Goal: Task Accomplishment & Management: Manage account settings

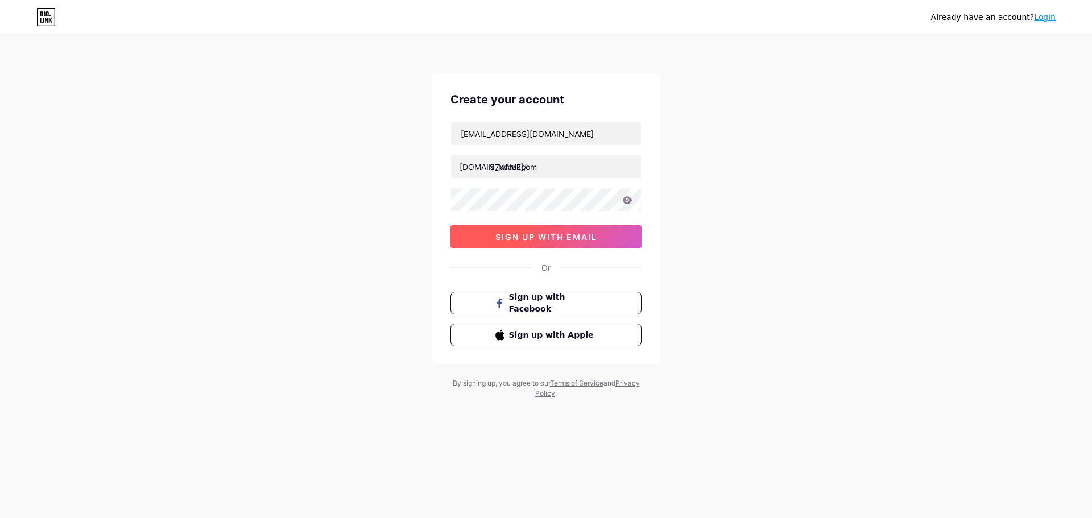
click at [558, 233] on span "sign up with email" at bounding box center [546, 237] width 102 height 10
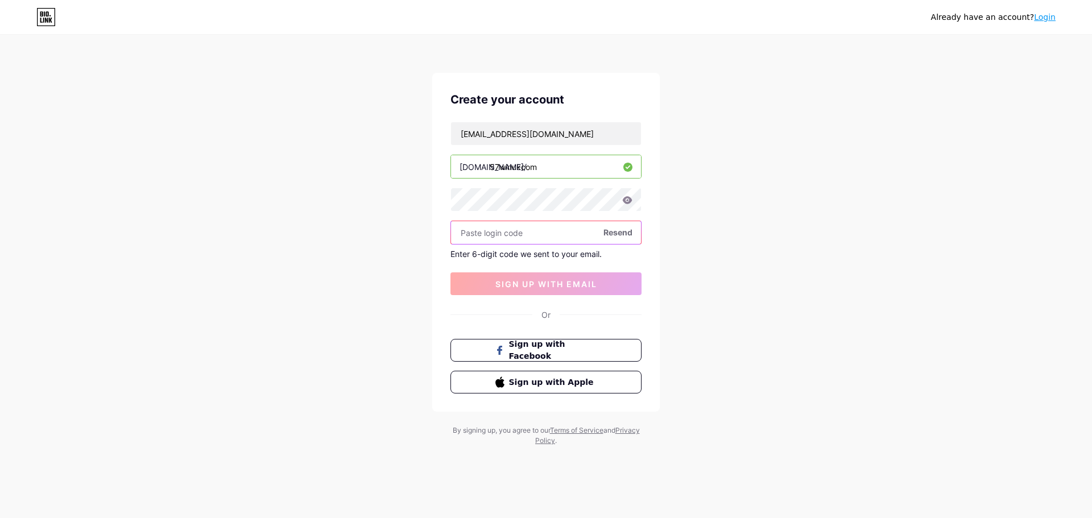
paste input "55633468"
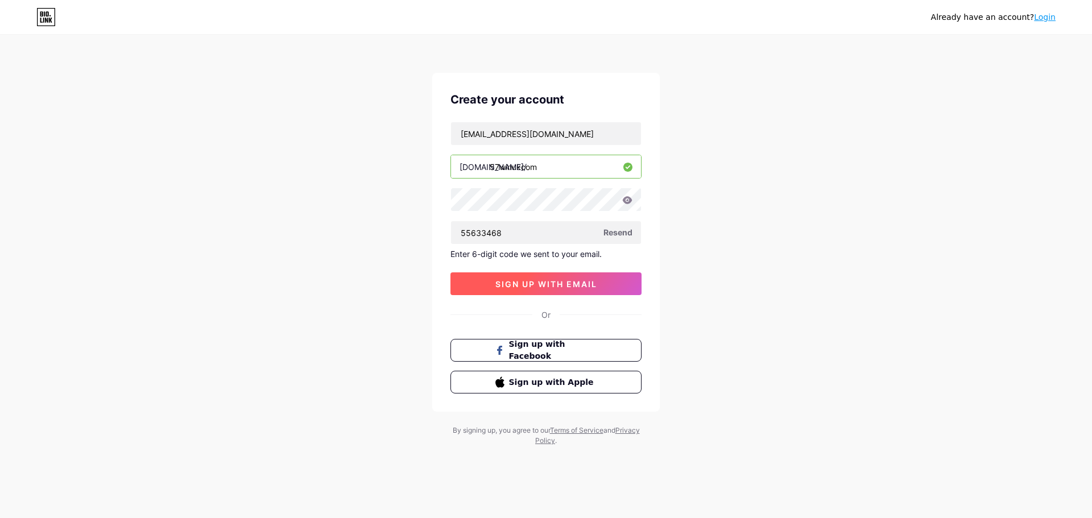
click at [559, 287] on span "sign up with email" at bounding box center [546, 284] width 102 height 10
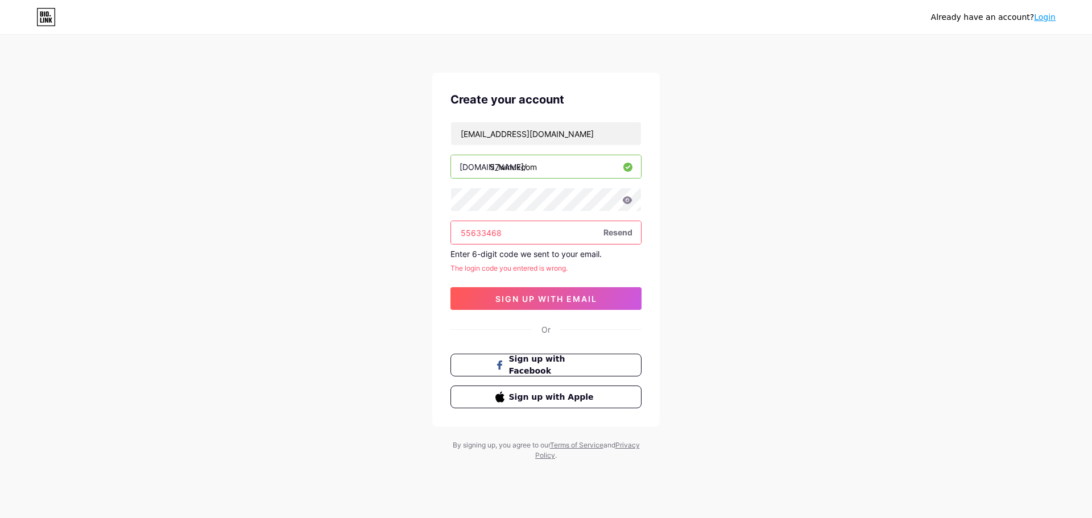
drag, startPoint x: 517, startPoint y: 233, endPoint x: 432, endPoint y: 248, distance: 86.7
click at [429, 245] on div "Already have an account? Login Create your account [EMAIL_ADDRESS][DOMAIN_NAME]…" at bounding box center [546, 248] width 1092 height 497
paste input "212520"
type input "212520"
click at [517, 282] on div "[EMAIL_ADDRESS][DOMAIN_NAME] [DOMAIN_NAME]/ 57winukcom 212520 Resend Enter 6-di…" at bounding box center [545, 216] width 191 height 188
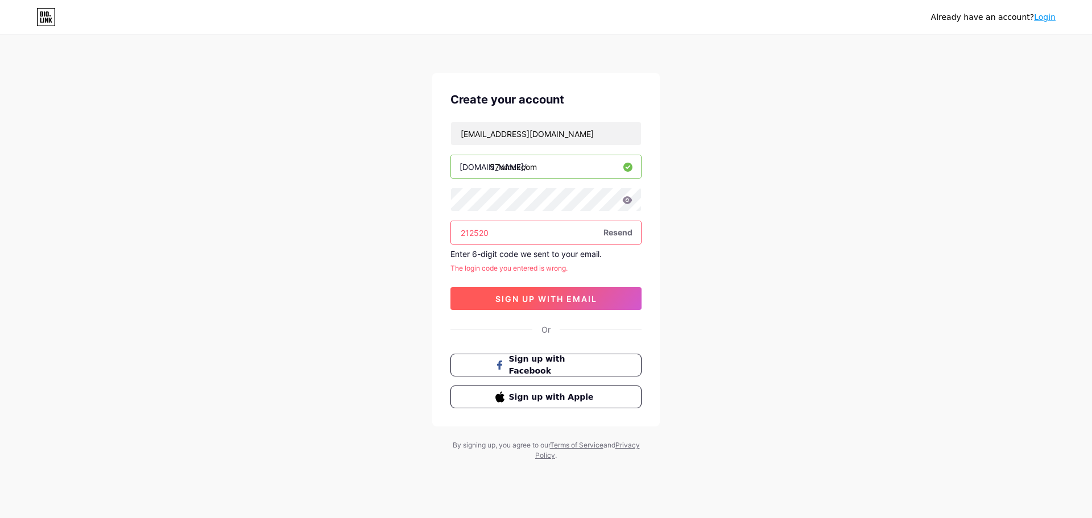
click at [516, 298] on span "sign up with email" at bounding box center [546, 299] width 102 height 10
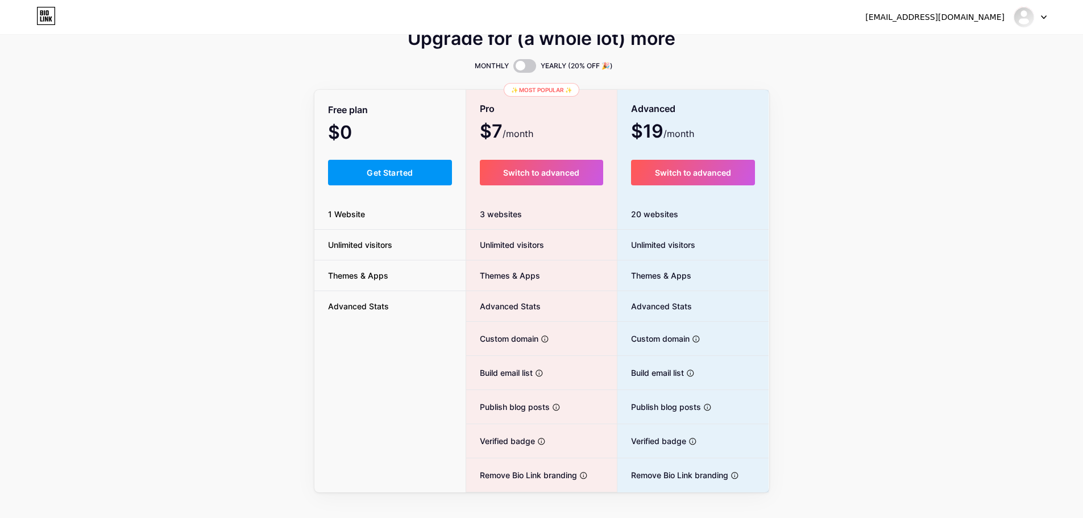
scroll to position [40, 0]
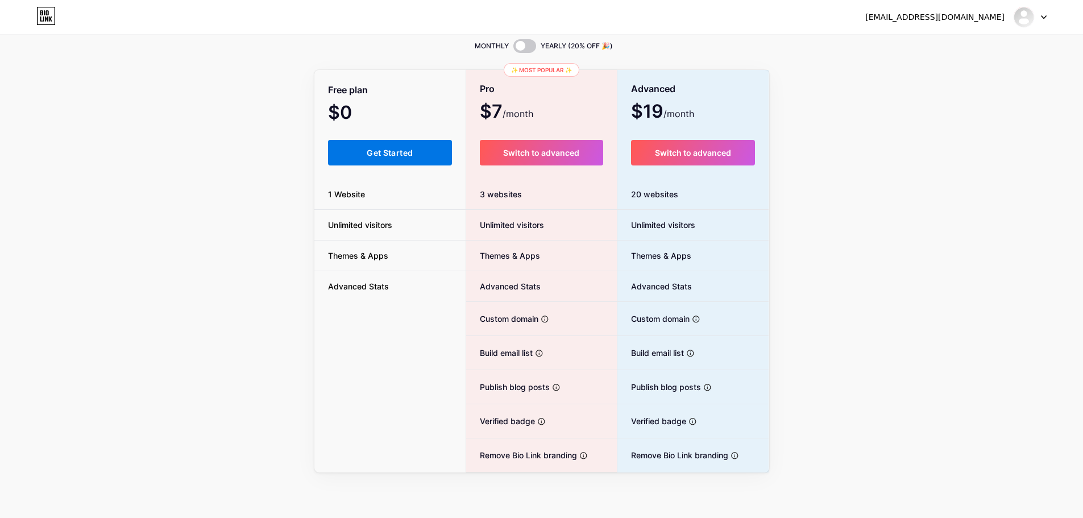
click at [378, 157] on button "Get Started" at bounding box center [390, 153] width 125 height 26
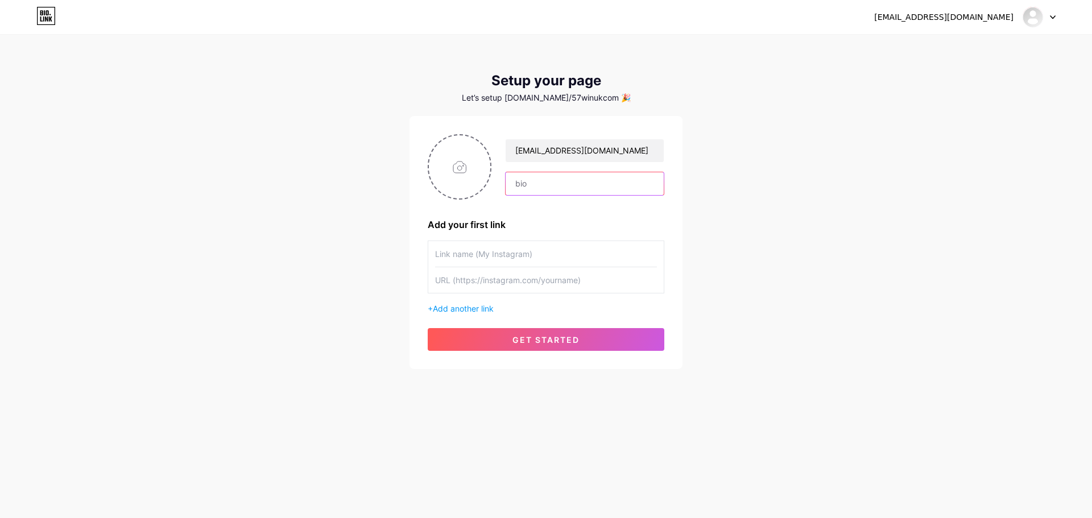
click at [532, 184] on input "text" at bounding box center [584, 183] width 158 height 23
click at [455, 162] on input "file" at bounding box center [459, 166] width 61 height 63
type input "C:\fakepath\anh.jpg"
click at [580, 187] on input "text" at bounding box center [584, 183] width 158 height 23
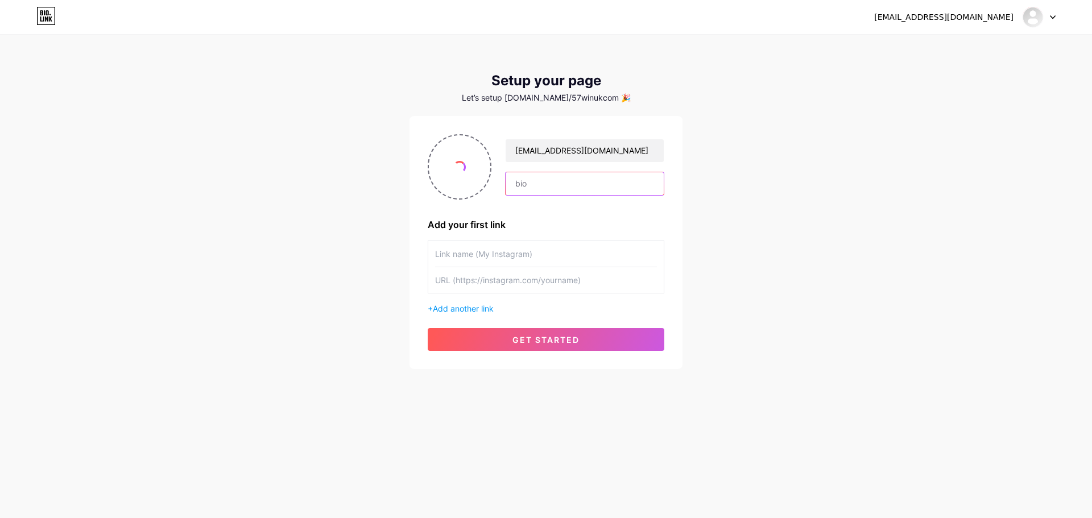
paste input "57win: Diversão e Ganhos em um Só Lugar"
type input "57win: Diversão e Ganhos em um Só Lugar"
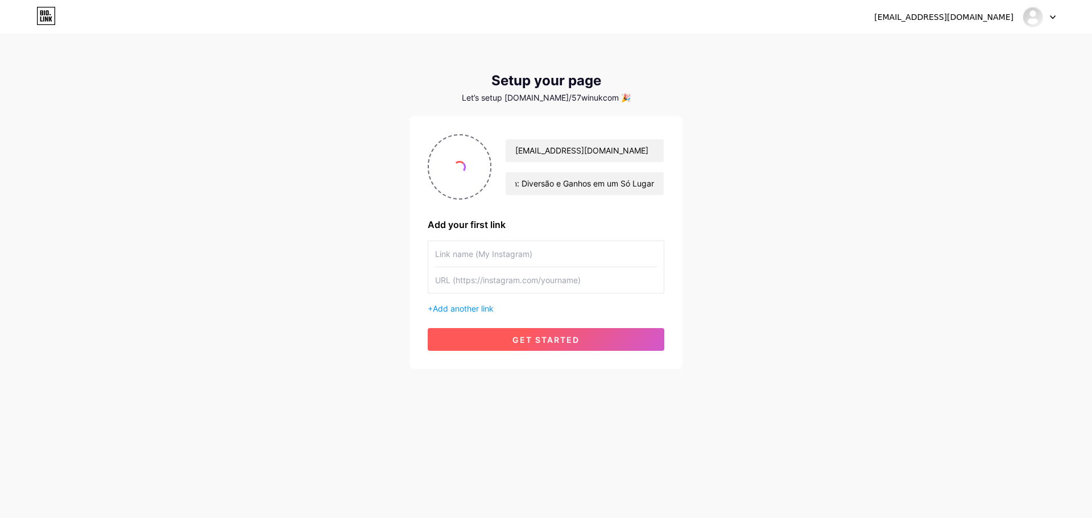
click at [620, 346] on button "get started" at bounding box center [546, 339] width 237 height 23
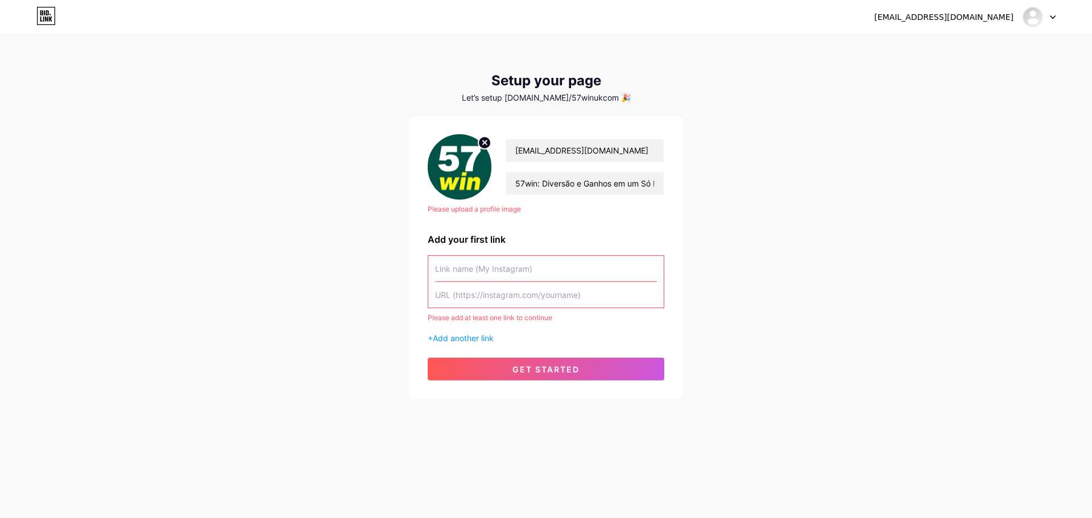
click at [514, 267] on input "text" at bounding box center [546, 269] width 222 height 26
paste input "[URL][DOMAIN_NAME]"
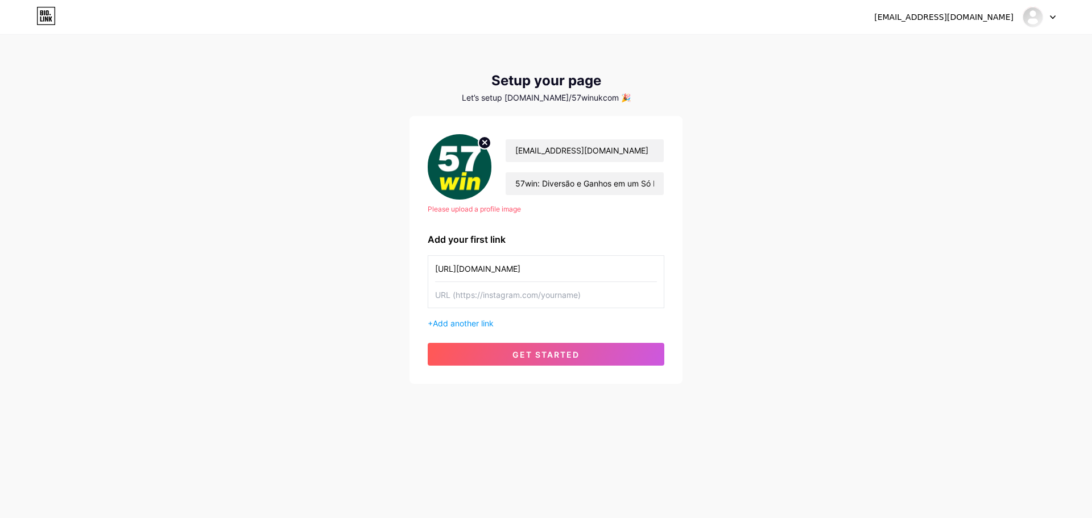
type input "[URL][DOMAIN_NAME]"
click at [502, 300] on input "text" at bounding box center [546, 295] width 222 height 26
paste input "[URL][DOMAIN_NAME]"
type input "[URL][DOMAIN_NAME]"
click at [464, 322] on span "Add another link" at bounding box center [463, 323] width 61 height 10
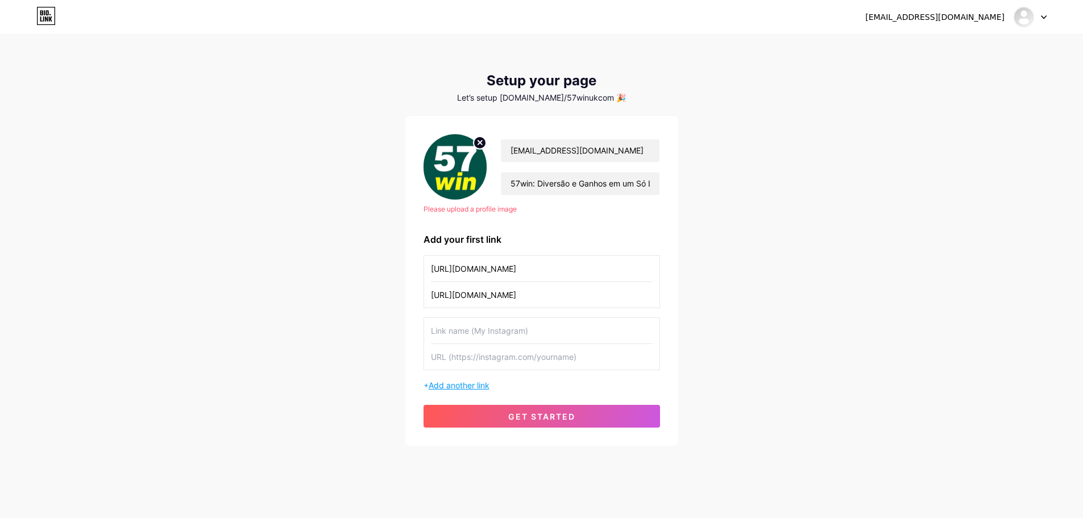
click at [491, 328] on input "text" at bounding box center [542, 331] width 222 height 26
paste input "[URL][DOMAIN_NAME]"
type input "[URL][DOMAIN_NAME]"
click at [514, 359] on input "text" at bounding box center [542, 357] width 222 height 26
paste input "[URL][DOMAIN_NAME]"
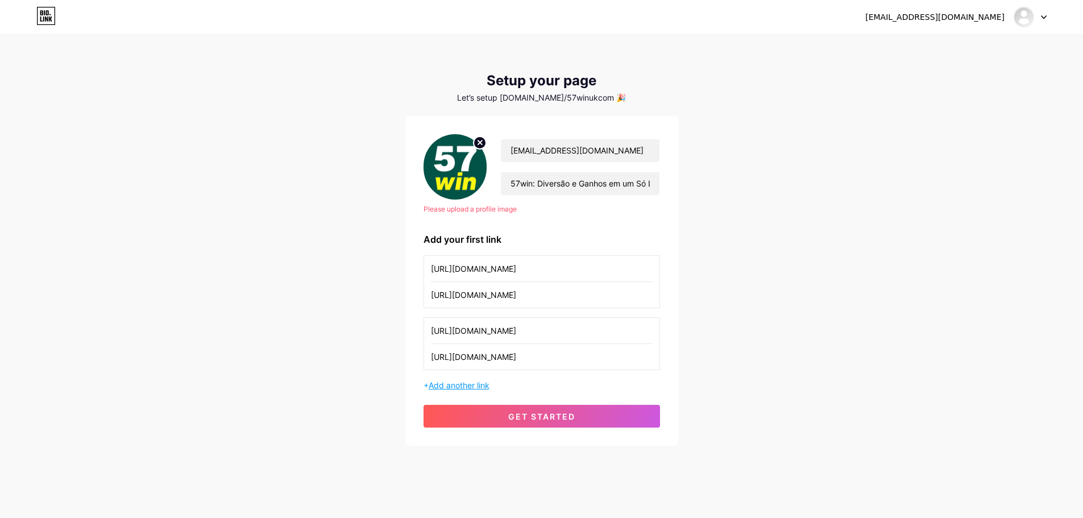
type input "[URL][DOMAIN_NAME]"
click at [478, 387] on span "Add another link" at bounding box center [459, 385] width 61 height 10
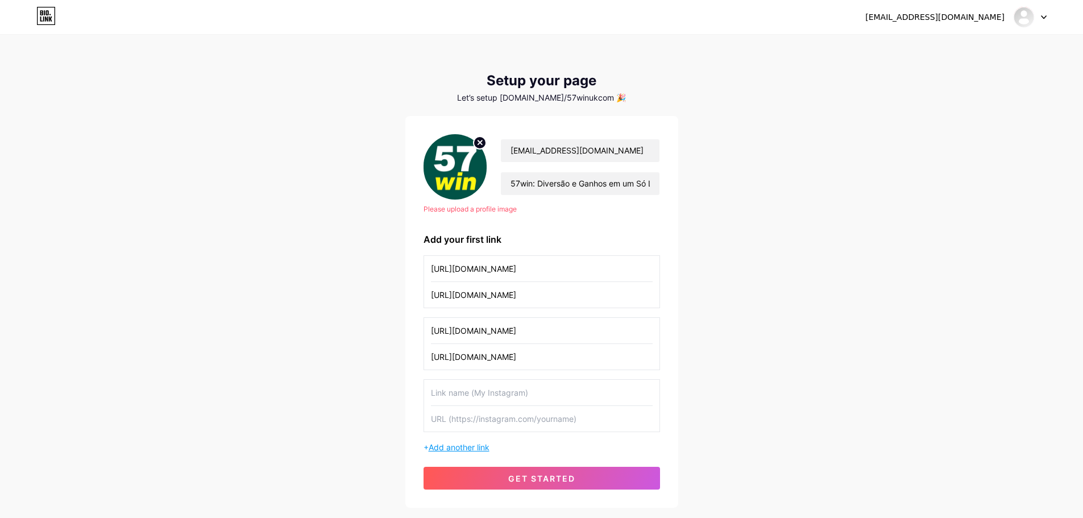
click at [487, 384] on input "text" at bounding box center [542, 393] width 222 height 26
paste input "[URL][DOMAIN_NAME]"
type input "[URL][DOMAIN_NAME]"
click at [522, 423] on input "text" at bounding box center [542, 419] width 222 height 26
paste input "[URL][DOMAIN_NAME]"
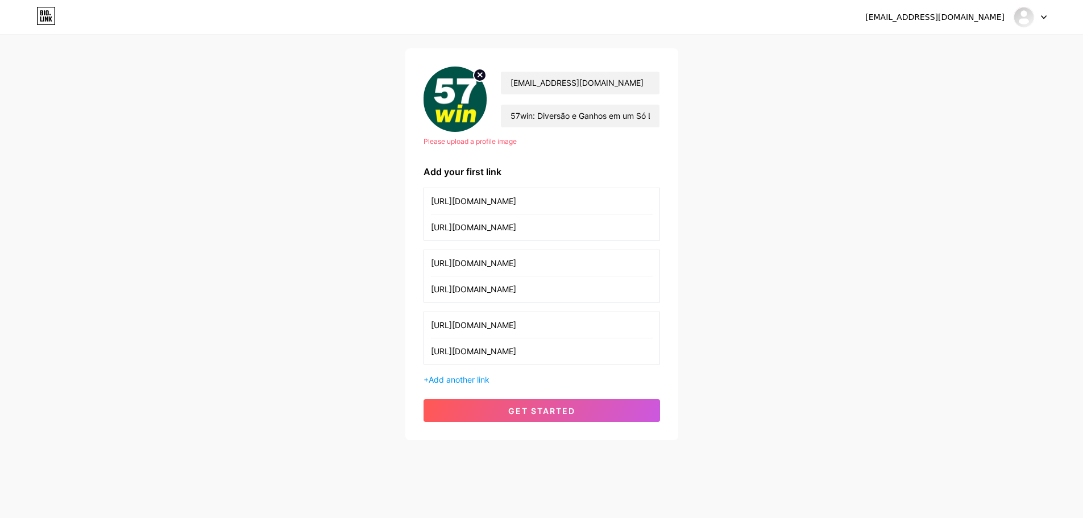
scroll to position [72, 0]
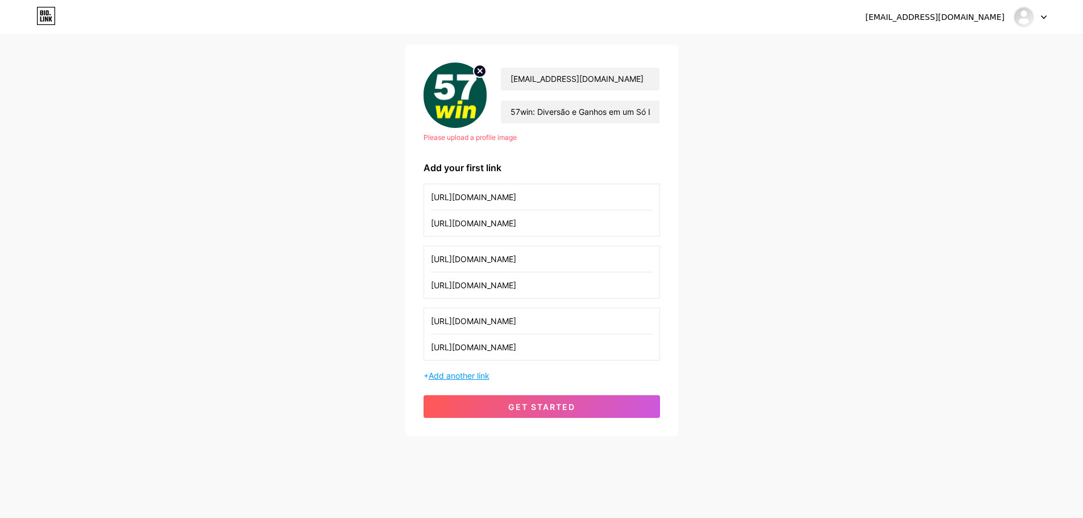
type input "[URL][DOMAIN_NAME]"
click at [471, 377] on span "Add another link" at bounding box center [459, 376] width 61 height 10
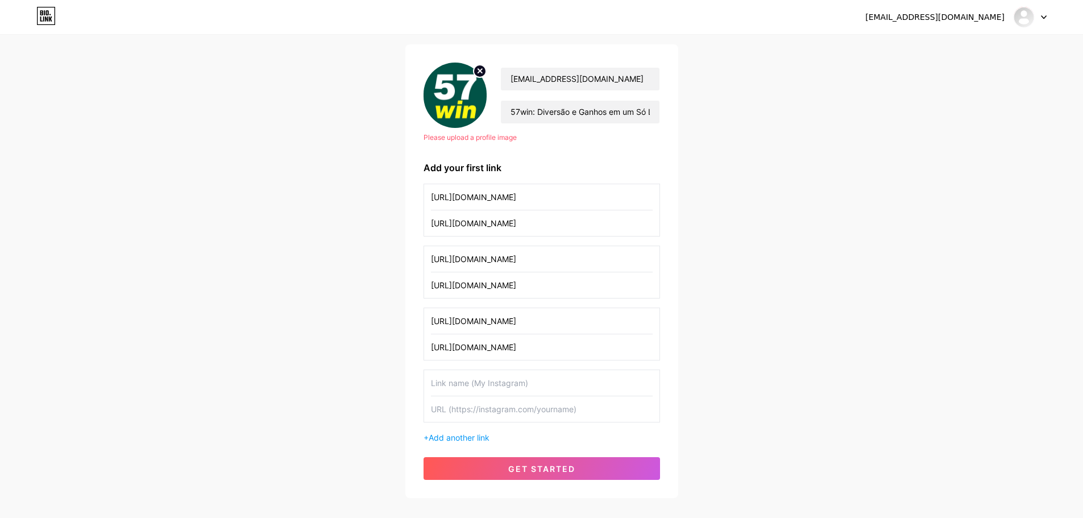
click at [483, 376] on input "text" at bounding box center [542, 383] width 222 height 26
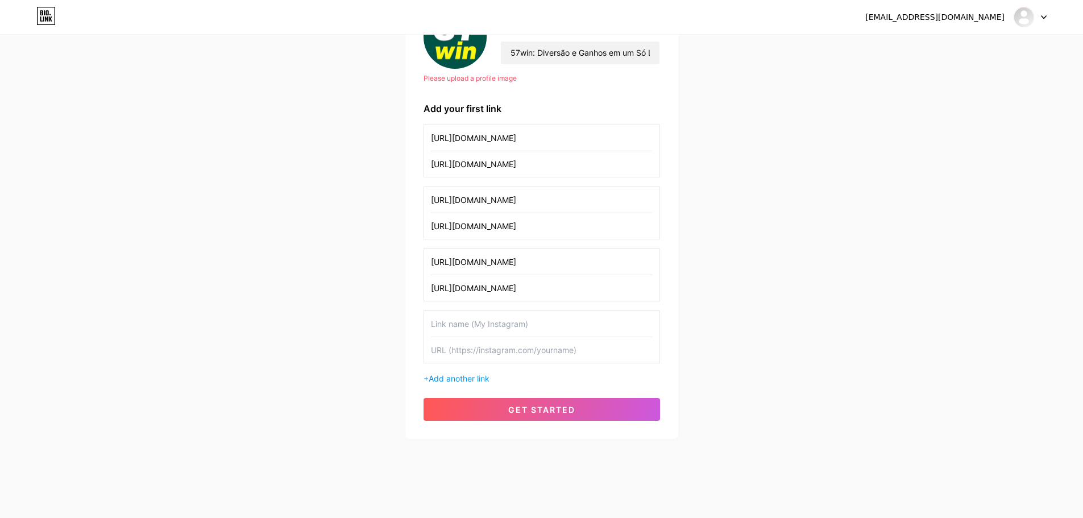
scroll to position [134, 0]
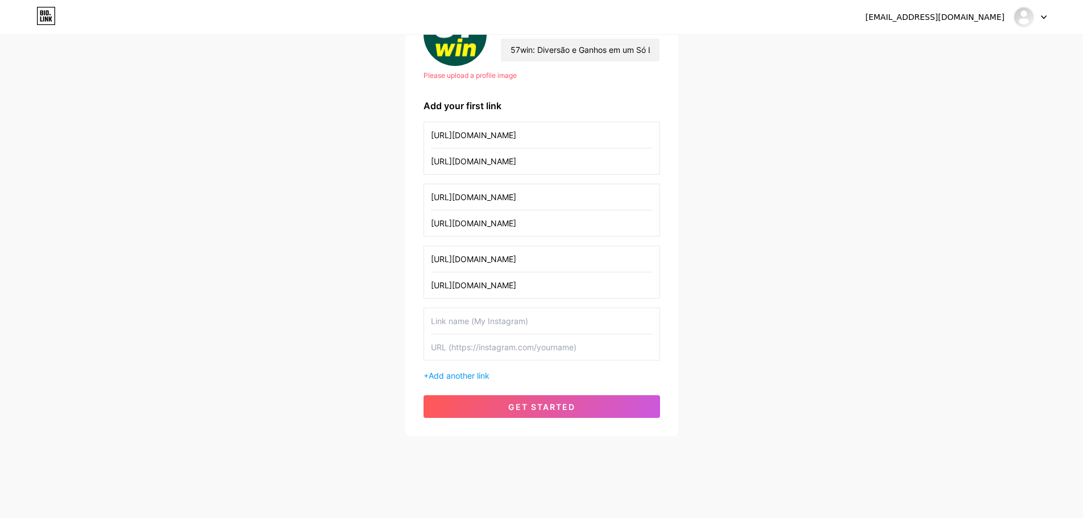
paste input "[URL][DOMAIN_NAME]"
type input "[URL][DOMAIN_NAME]"
click at [528, 352] on input "text" at bounding box center [542, 347] width 222 height 26
paste input "[URL][DOMAIN_NAME]"
type input "[URL][DOMAIN_NAME]"
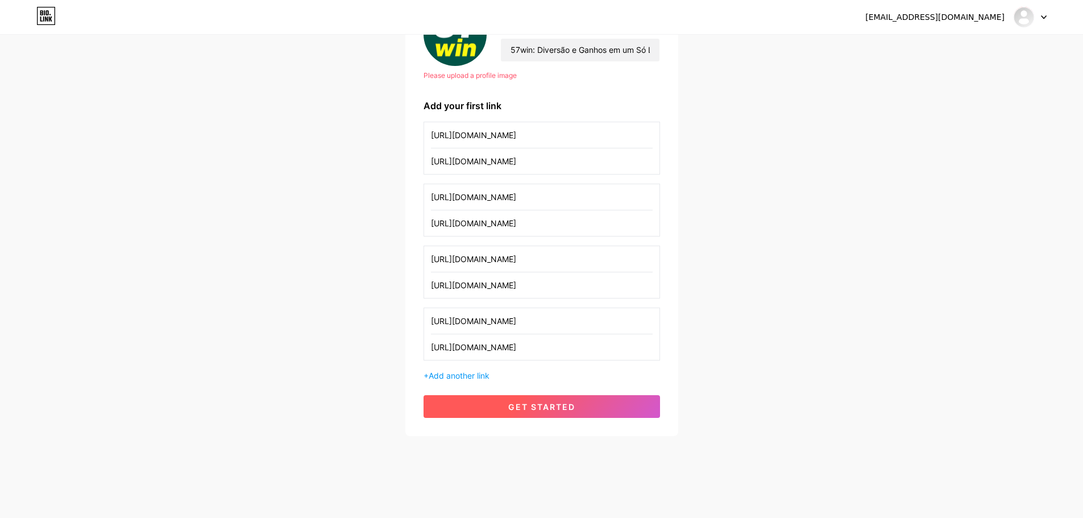
click at [584, 403] on button "get started" at bounding box center [542, 406] width 237 height 23
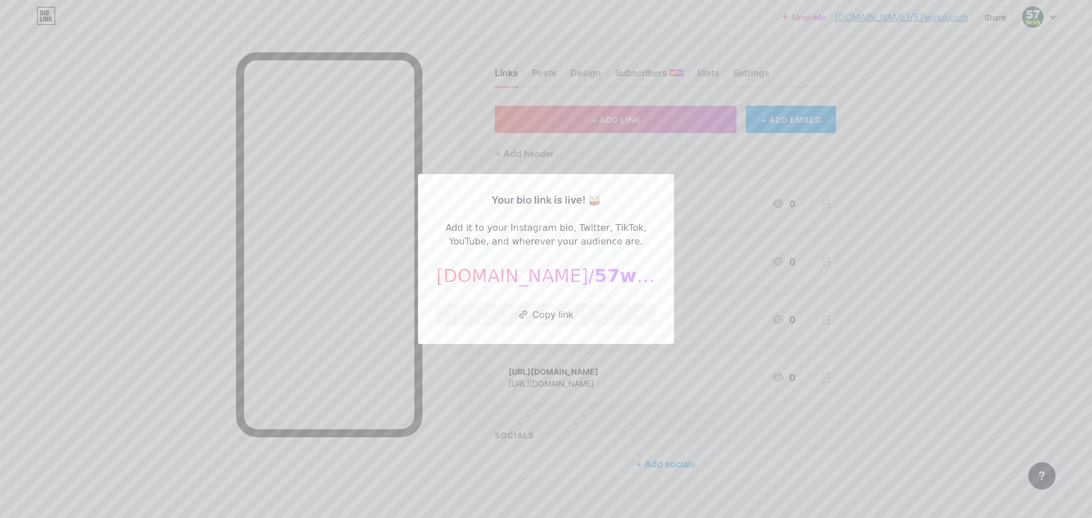
click at [769, 272] on div at bounding box center [546, 259] width 1092 height 518
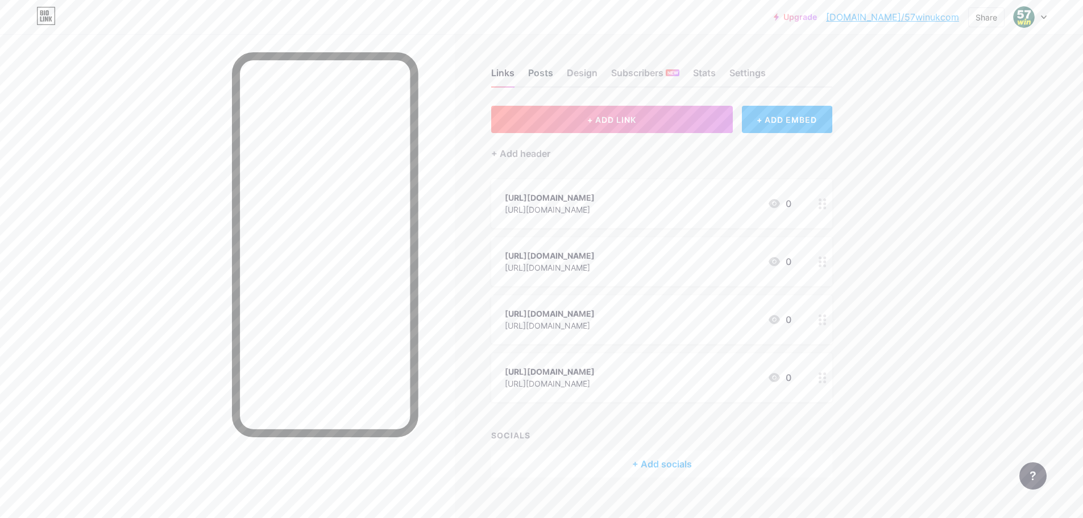
click at [550, 73] on div "Posts" at bounding box center [540, 76] width 25 height 20
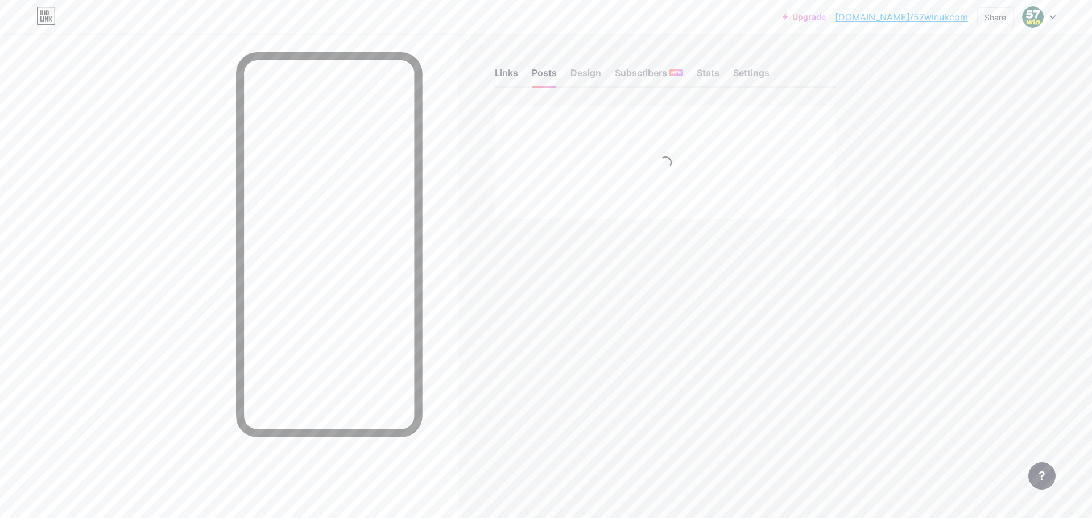
click at [509, 71] on div "Links" at bounding box center [506, 76] width 23 height 20
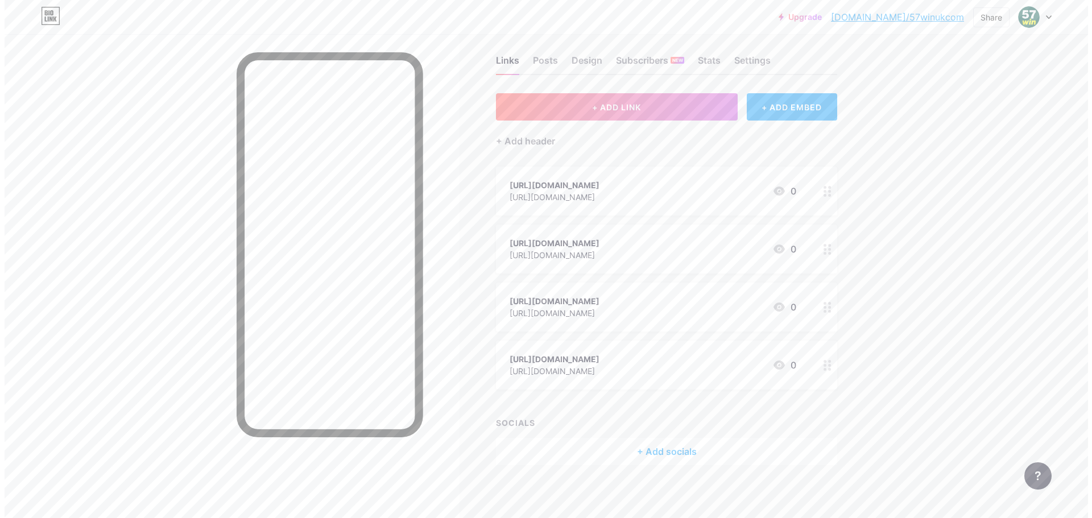
scroll to position [16, 0]
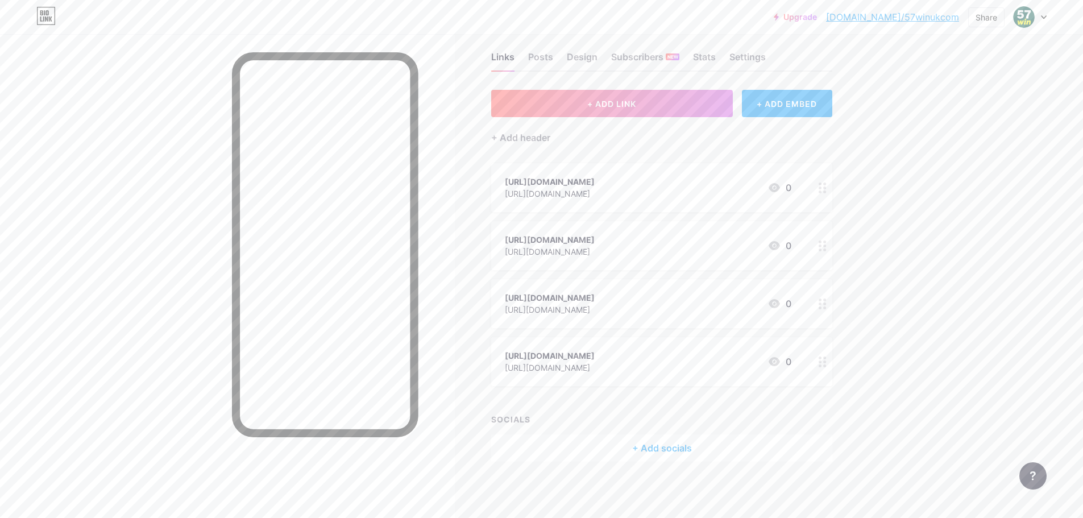
click at [683, 454] on div "+ Add socials" at bounding box center [661, 447] width 341 height 27
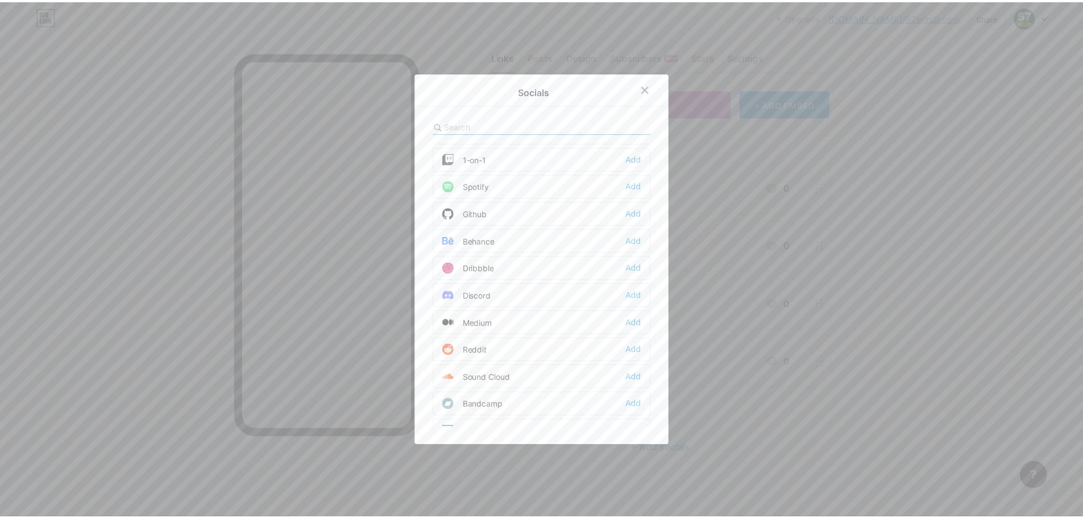
scroll to position [227, 0]
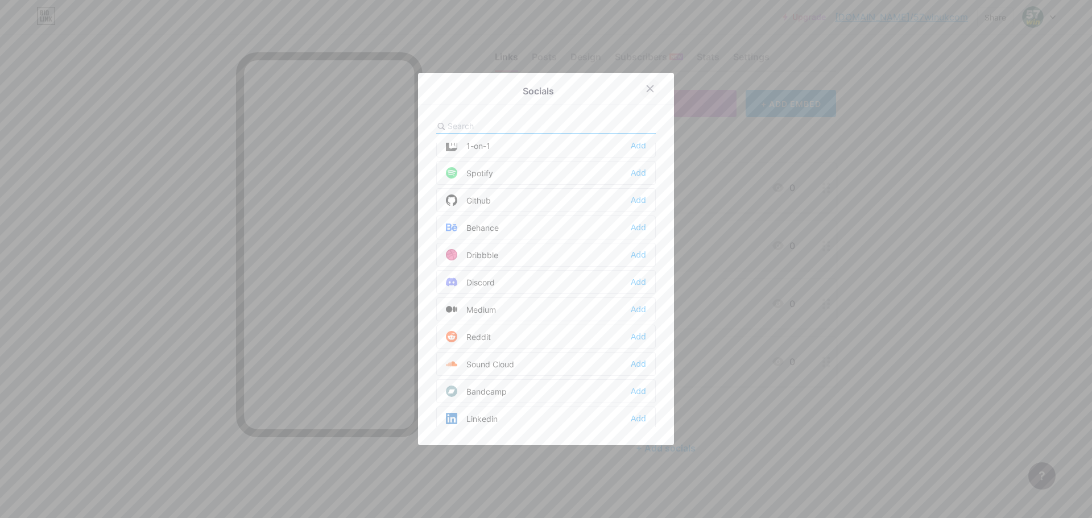
click at [647, 88] on icon at bounding box center [650, 89] width 6 height 6
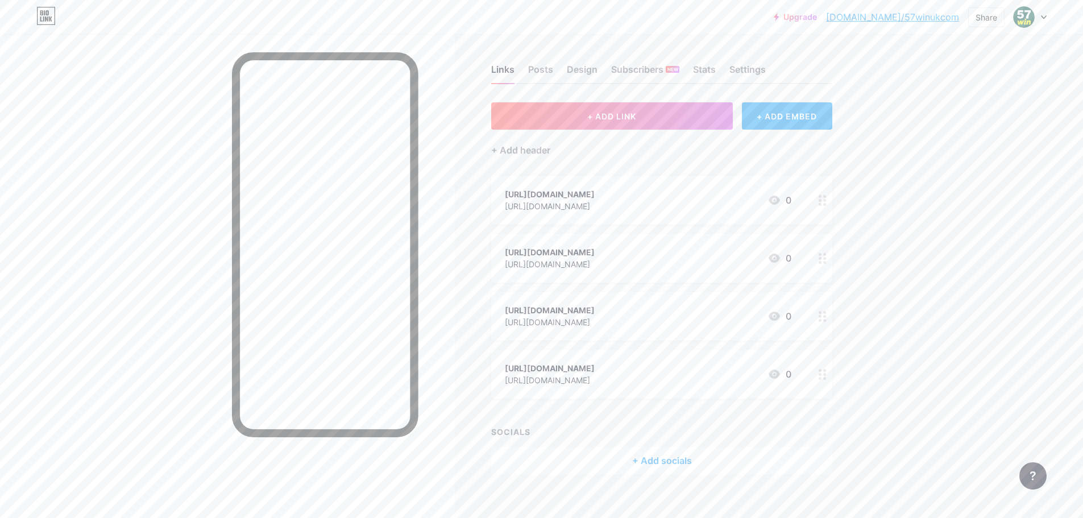
scroll to position [0, 0]
click at [522, 150] on div "+ Add header" at bounding box center [520, 154] width 59 height 14
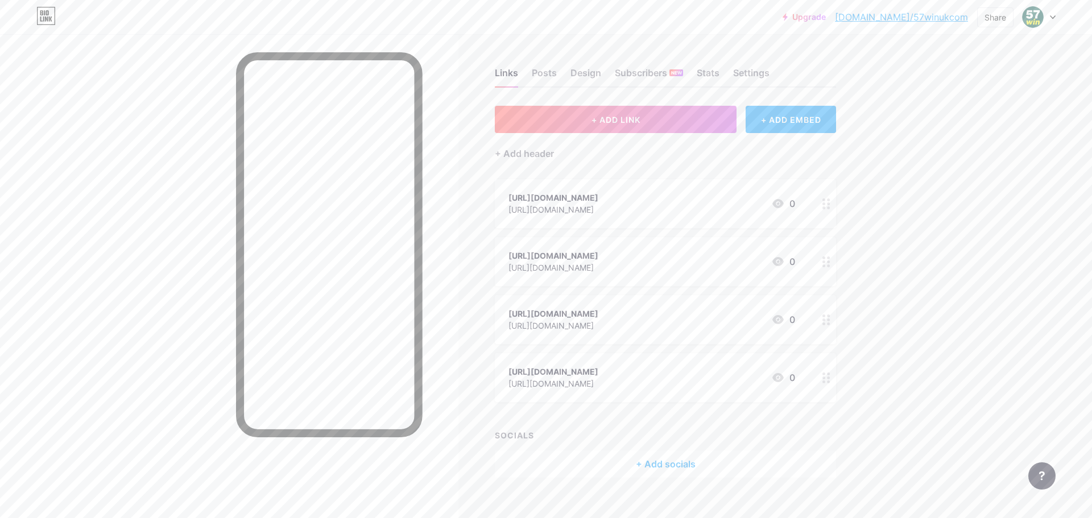
click at [646, 214] on icon at bounding box center [649, 217] width 9 height 9
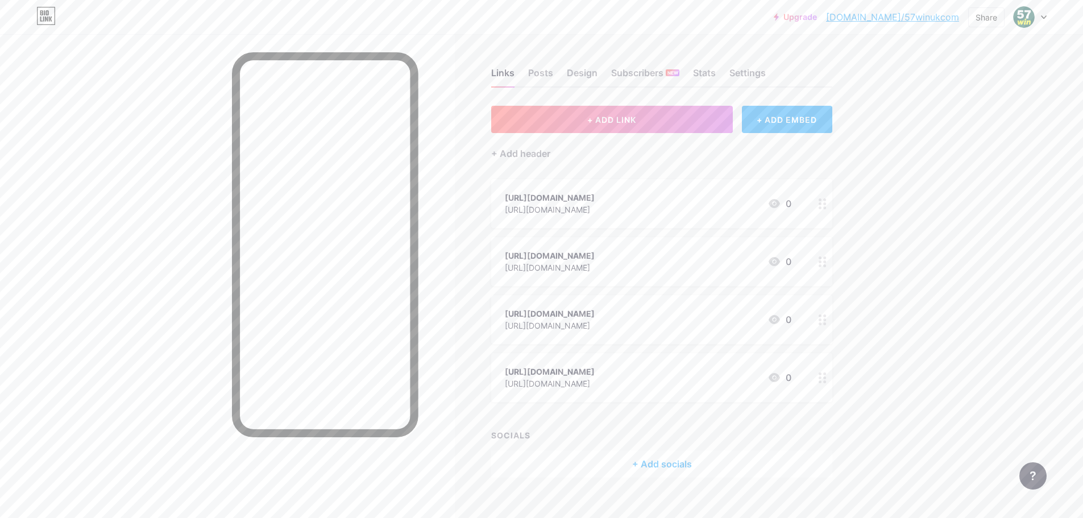
click at [561, 76] on div "Links Posts Design Subscribers NEW Stats Settings" at bounding box center [661, 68] width 341 height 40
click at [583, 70] on div "Design" at bounding box center [582, 76] width 31 height 20
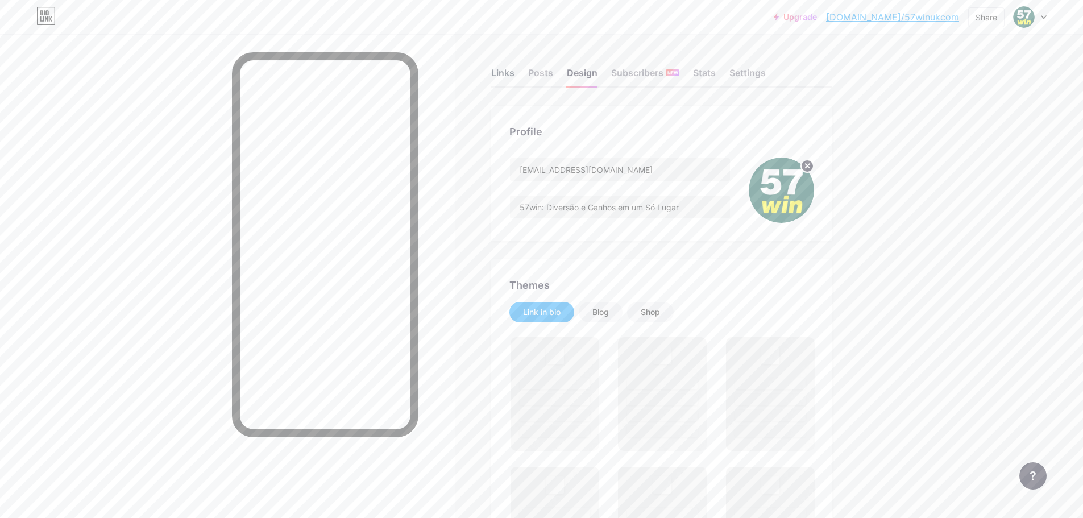
click at [515, 72] on div "Links" at bounding box center [502, 76] width 23 height 20
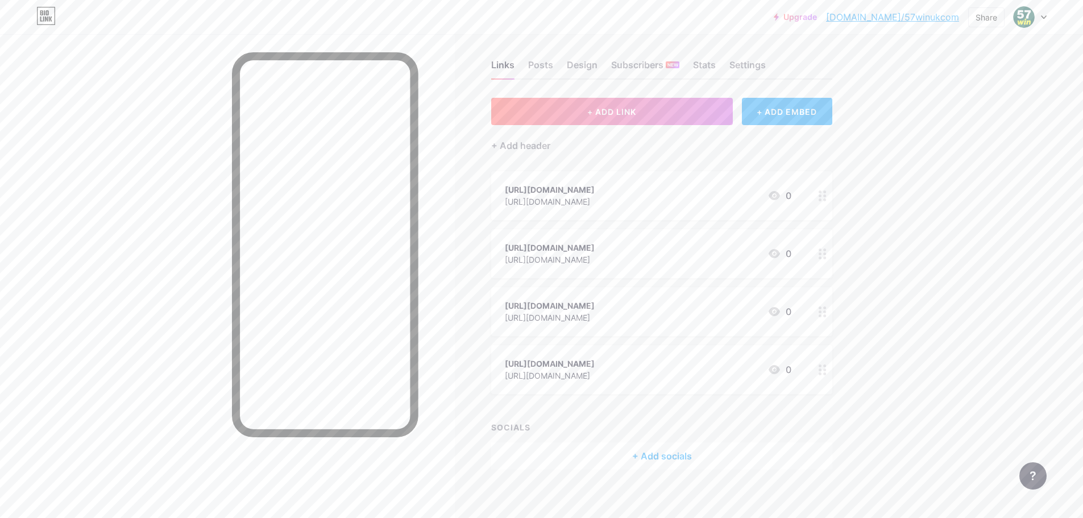
scroll to position [16, 0]
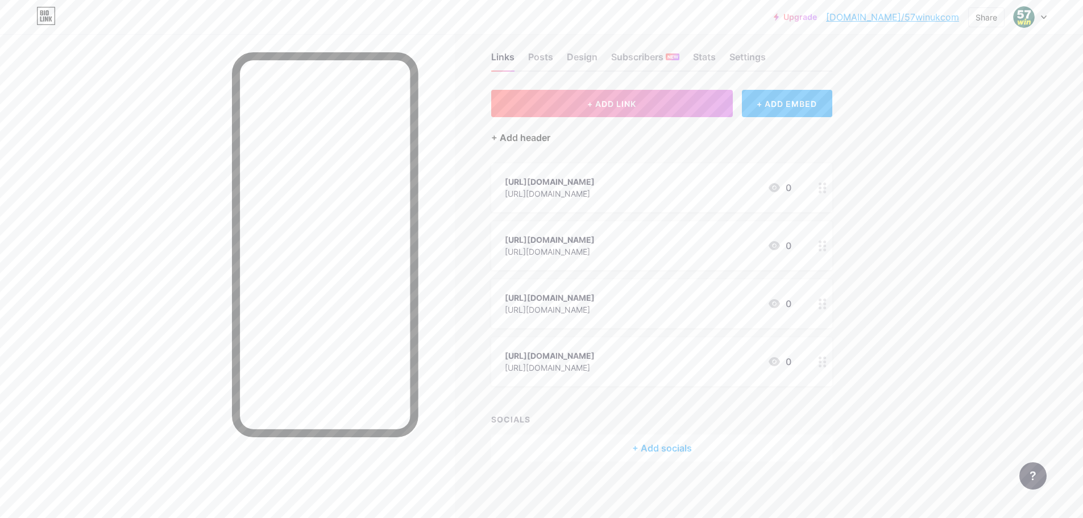
click at [544, 136] on div "+ Add header" at bounding box center [520, 138] width 59 height 14
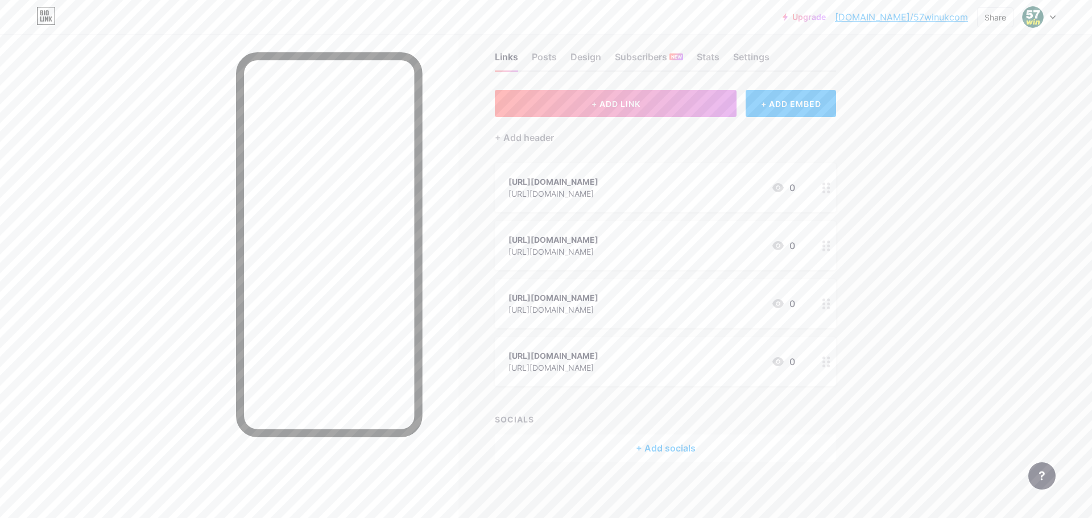
click at [648, 215] on icon at bounding box center [649, 217] width 9 height 9
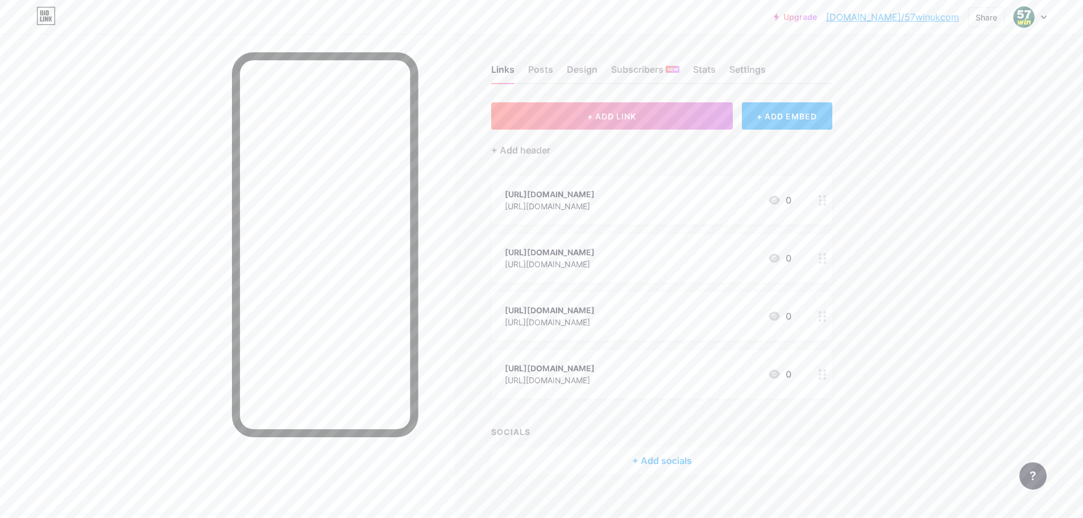
scroll to position [0, 0]
click at [549, 73] on div "Posts" at bounding box center [540, 76] width 25 height 20
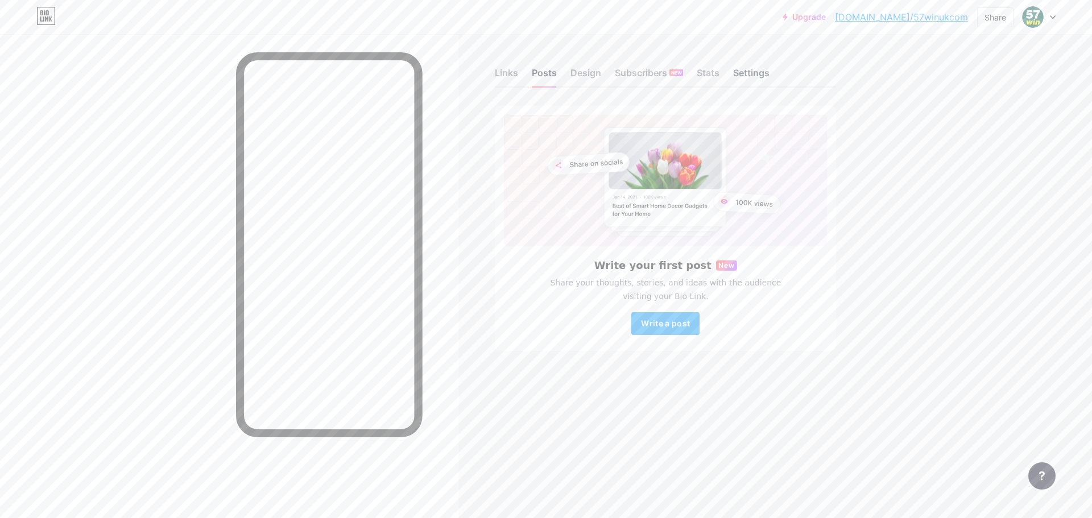
click at [757, 72] on div "Settings" at bounding box center [751, 76] width 36 height 20
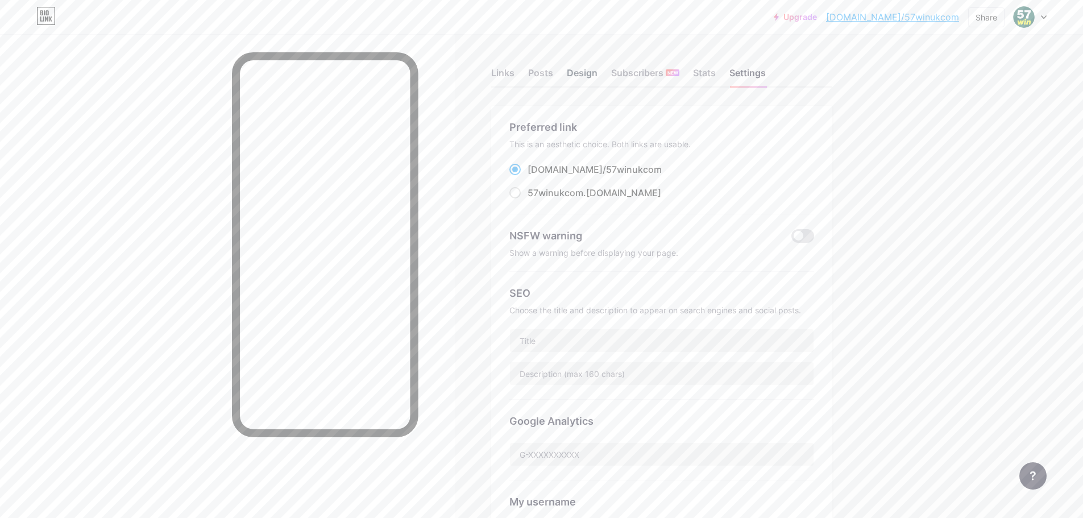
click at [580, 75] on div "Design" at bounding box center [582, 76] width 31 height 20
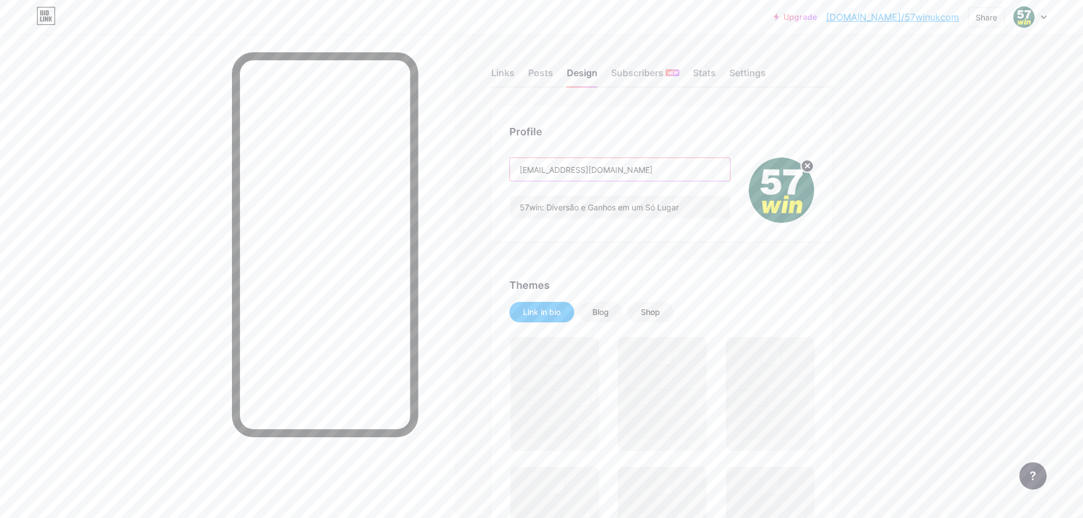
click at [610, 171] on input "[EMAIL_ADDRESS][DOMAIN_NAME]" at bounding box center [620, 169] width 220 height 23
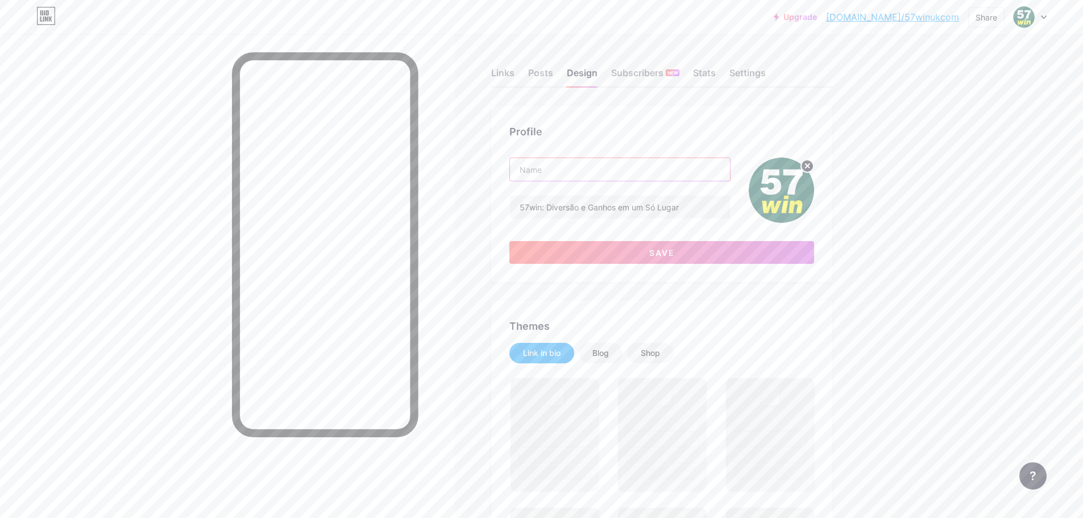
click at [608, 169] on input "text" at bounding box center [620, 169] width 220 height 23
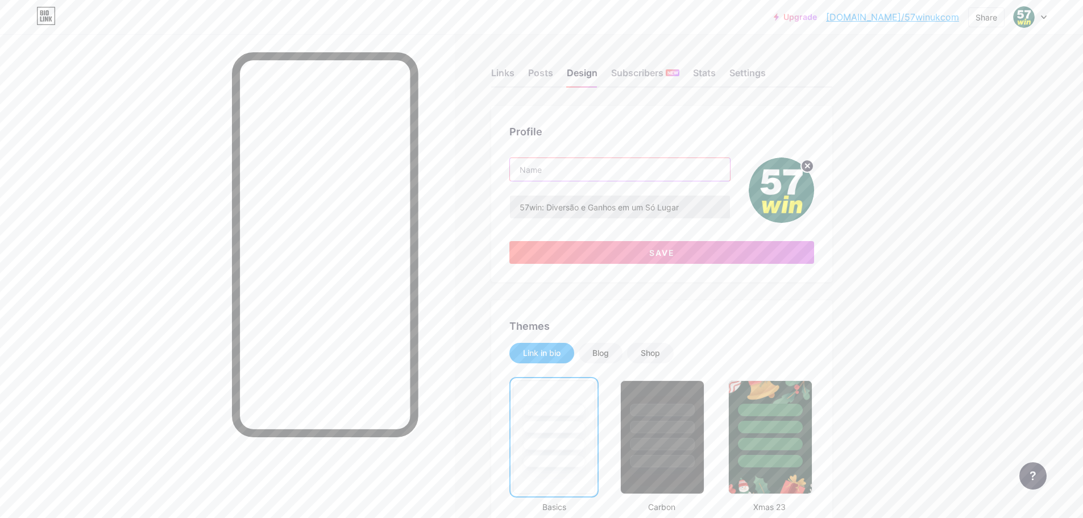
paste input "57win"
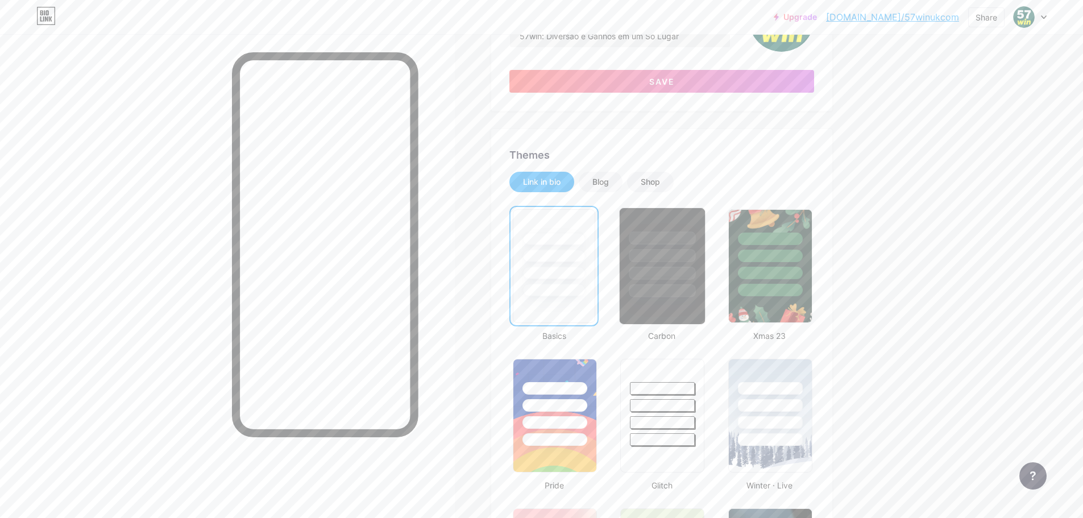
scroll to position [171, 0]
type input "57win"
click at [654, 86] on span "Save" at bounding box center [662, 82] width 26 height 10
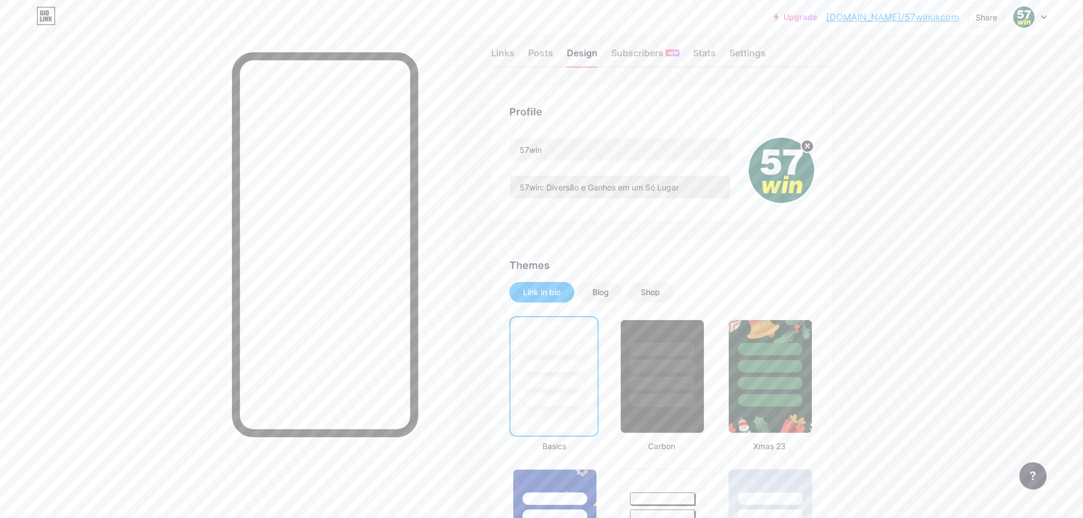
scroll to position [0, 0]
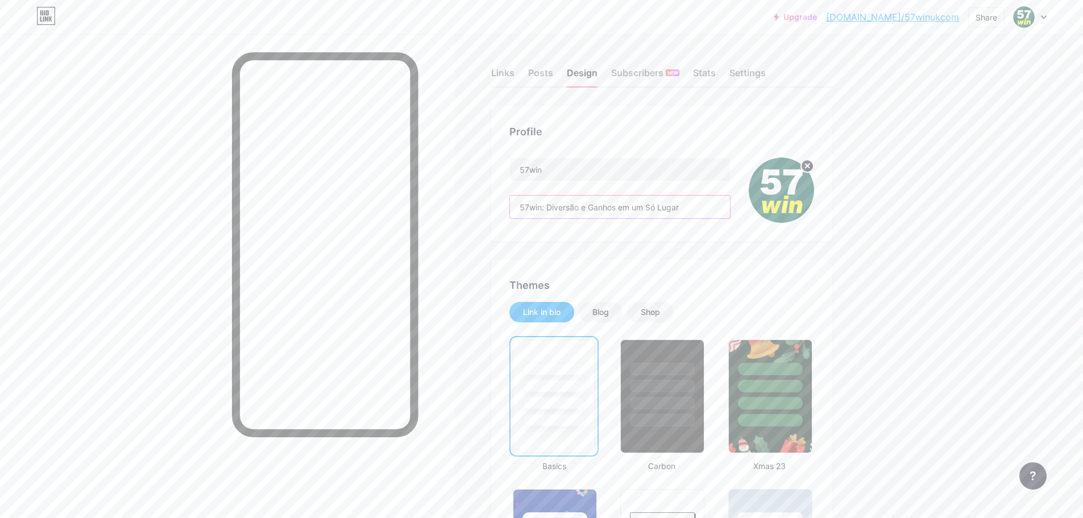
click at [630, 212] on input "57win: Diversão e Ganhos em um Só Lugar" at bounding box center [620, 207] width 220 height 23
click at [629, 208] on input "57win: Diversão e Ganhos em um Só Lugar" at bounding box center [620, 207] width 220 height 23
type input "57win: Diversão e Ganhos um Só Lugar"
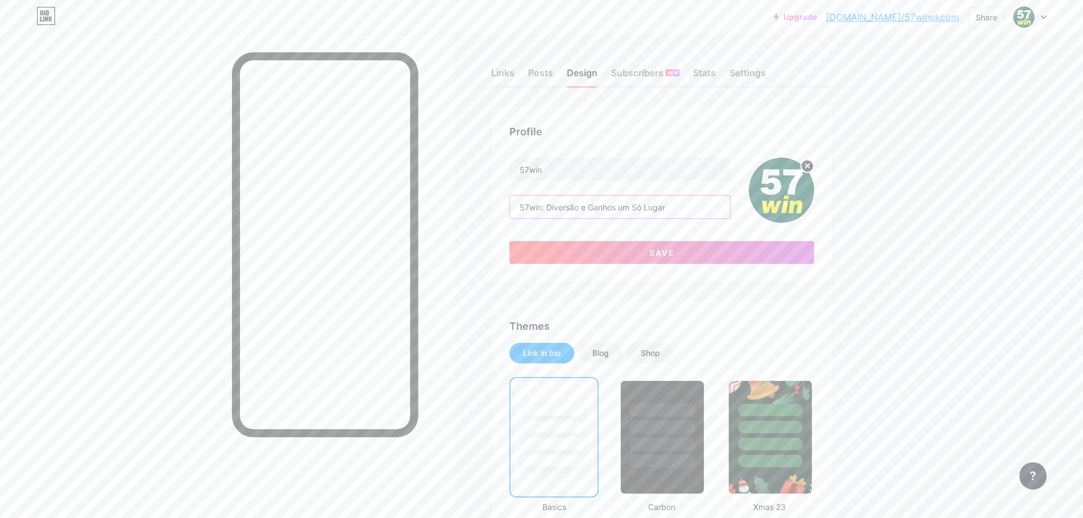
click at [627, 205] on input "57win: Diversão e Ganhos um Só Lugar" at bounding box center [620, 207] width 220 height 23
click at [631, 206] on input "text" at bounding box center [620, 207] width 220 height 23
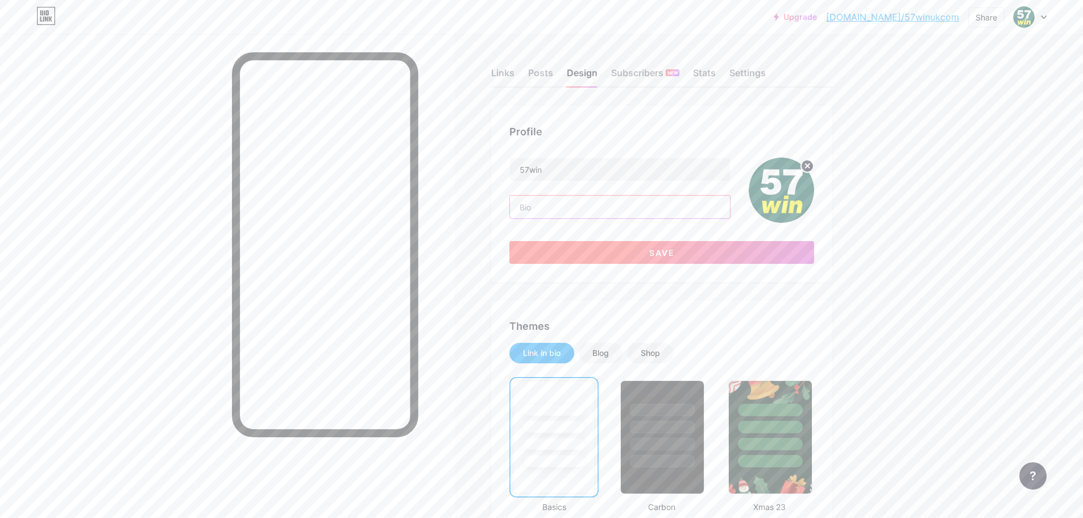
paste input "57win é uma casa de apostas online que une tecnologia e segurança para oferecer…"
click at [705, 211] on input "57win é uma casa de apostas online que une tecnologia e segurança para oferecer…" at bounding box center [620, 207] width 220 height 23
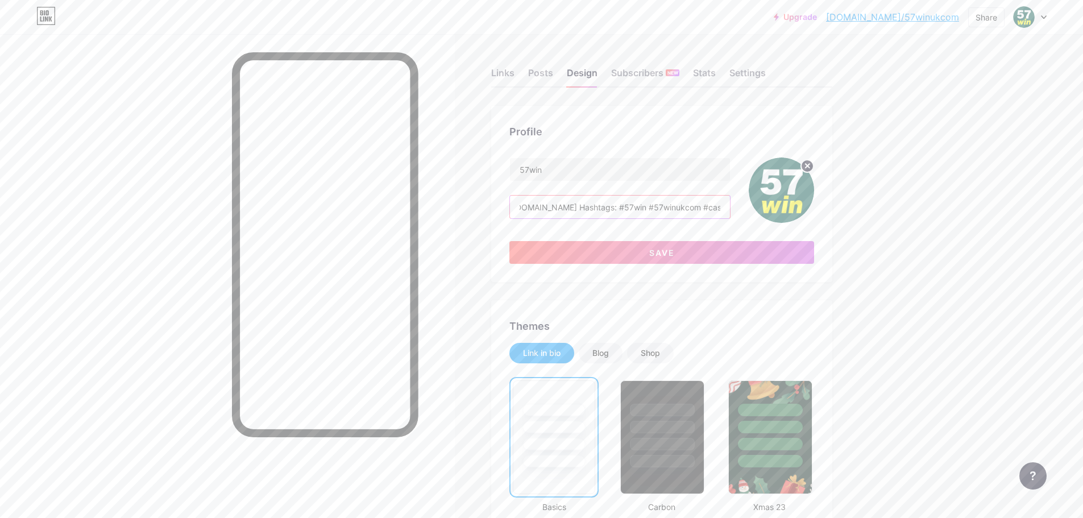
drag, startPoint x: 712, startPoint y: 206, endPoint x: 790, endPoint y: 209, distance: 77.9
click at [790, 209] on div "57win 57win é uma casa de apostas online que une tecnologia e segurança para of…" at bounding box center [661, 189] width 305 height 65
type input "57win é uma casa de apostas online que une tecnologia e segurança para oferecer…"
click at [722, 250] on button "Save" at bounding box center [661, 252] width 305 height 23
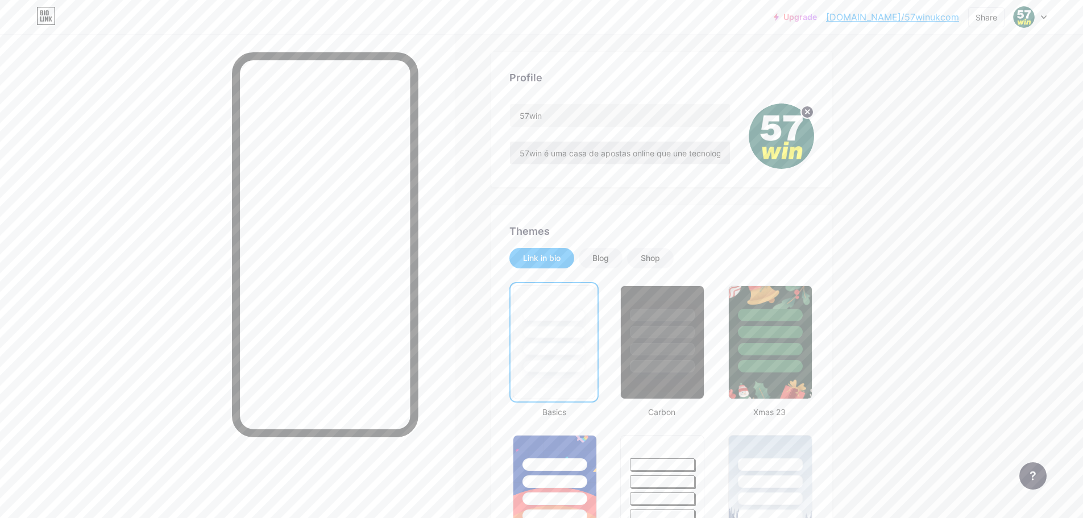
scroll to position [0, 0]
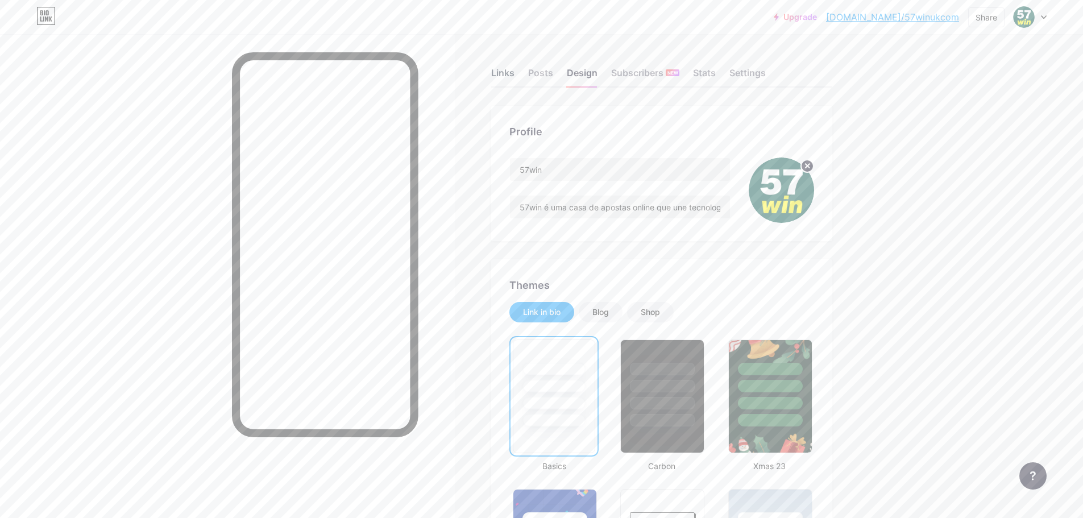
click at [505, 76] on div "Links" at bounding box center [502, 76] width 23 height 20
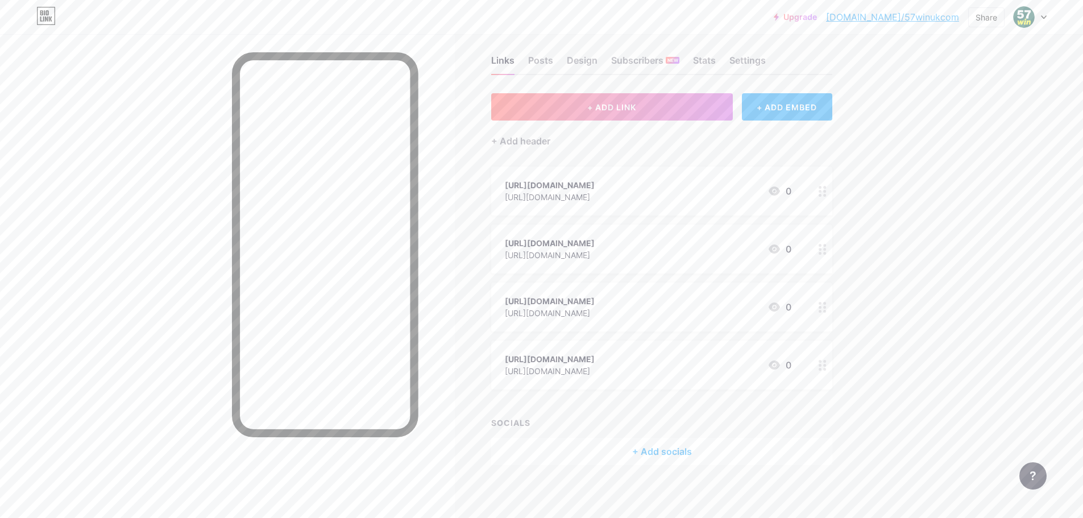
scroll to position [16, 0]
click at [648, 447] on div "+ Add socials" at bounding box center [661, 447] width 341 height 27
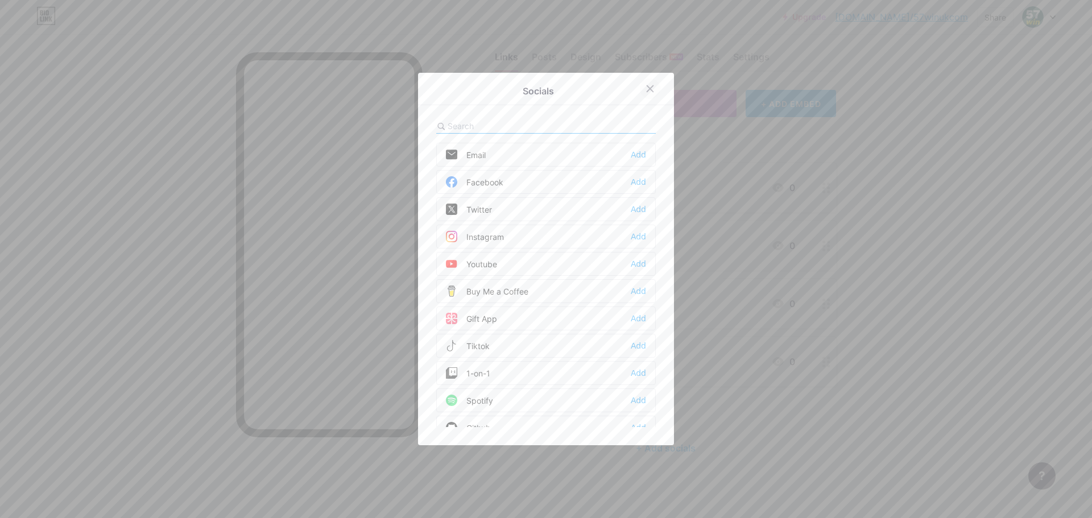
click at [641, 88] on div at bounding box center [650, 88] width 20 height 20
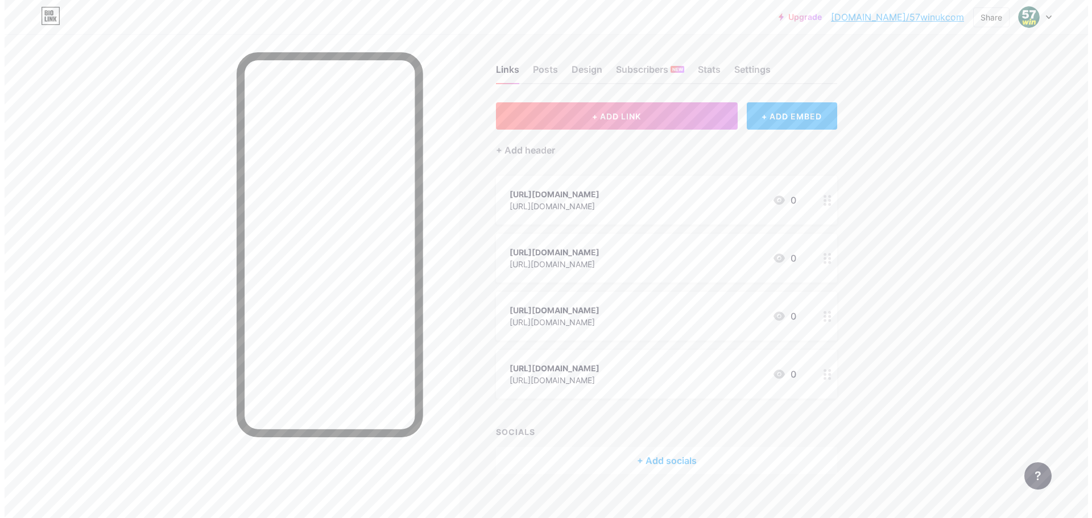
scroll to position [0, 0]
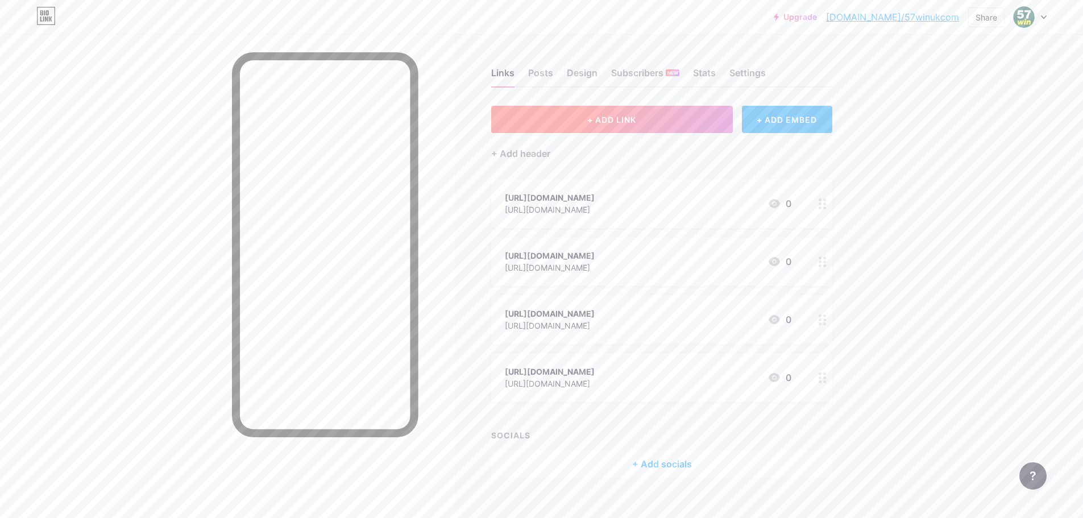
click at [649, 124] on button "+ ADD LINK" at bounding box center [612, 119] width 242 height 27
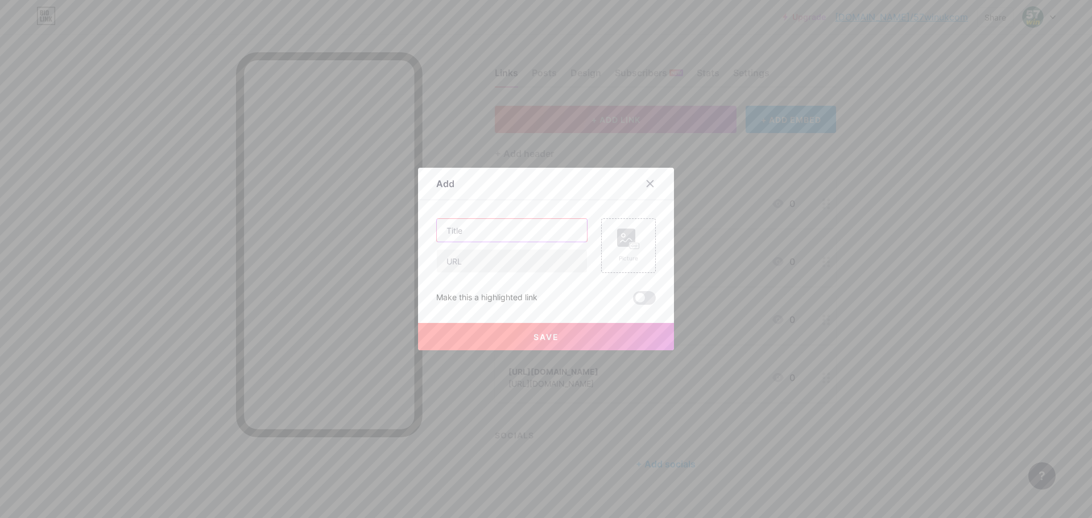
click at [489, 229] on input "text" at bounding box center [512, 230] width 150 height 23
click at [645, 185] on icon at bounding box center [649, 183] width 9 height 9
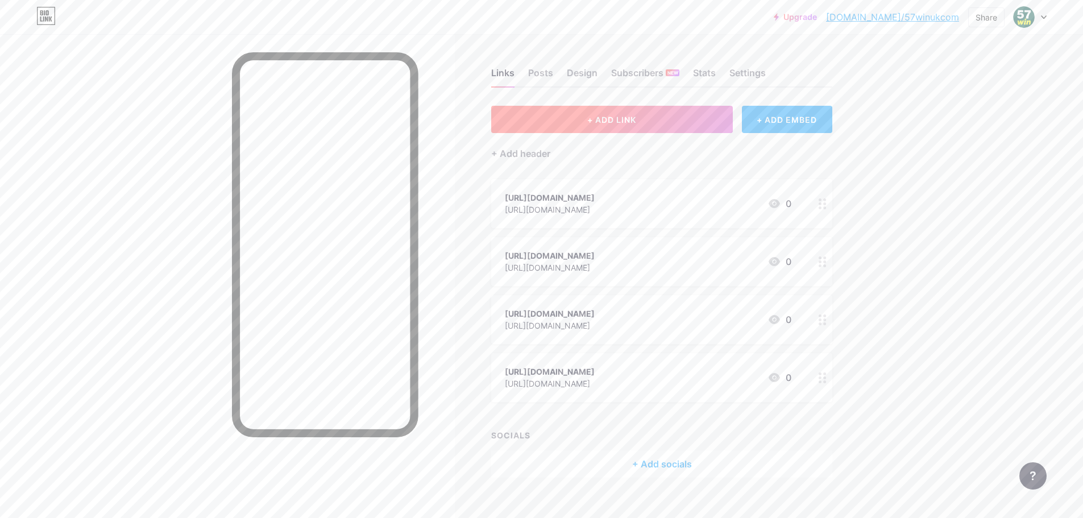
click at [621, 124] on span "+ ADD LINK" at bounding box center [611, 120] width 49 height 10
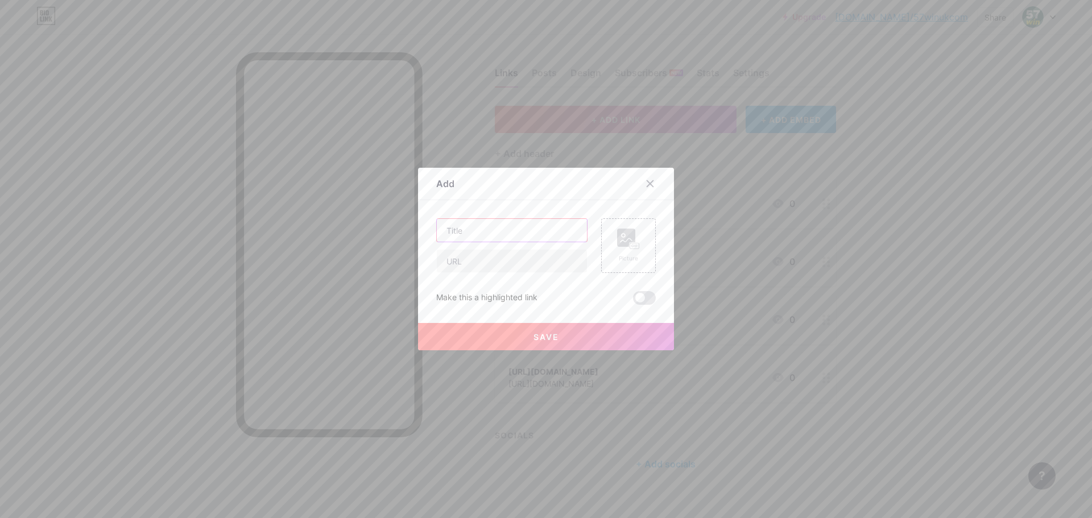
click at [500, 234] on input "text" at bounding box center [512, 230] width 150 height 23
paste input "[URL][DOMAIN_NAME]"
type input "[URL][DOMAIN_NAME]"
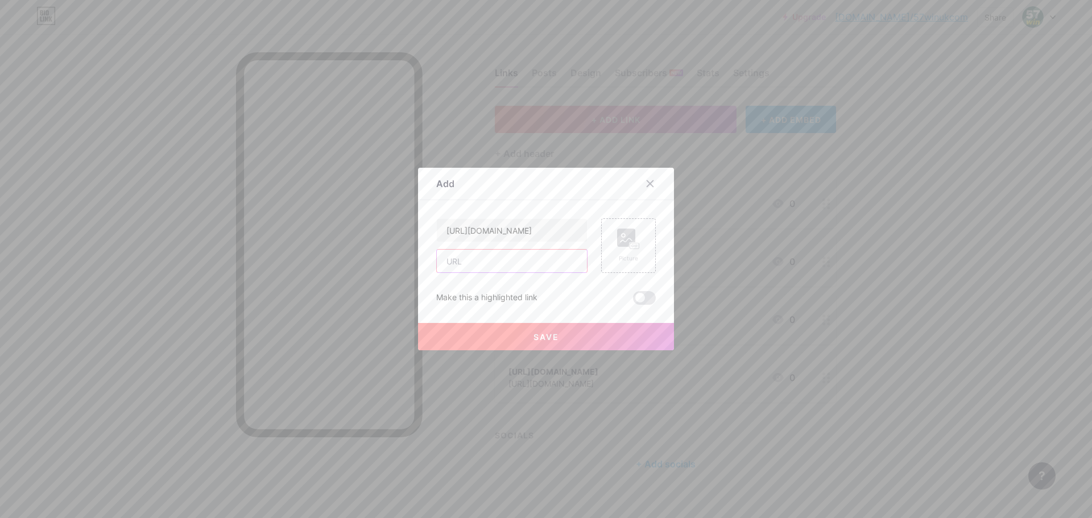
click at [488, 266] on input "text" at bounding box center [512, 261] width 150 height 23
paste input "[URL][DOMAIN_NAME]"
type input "[URL][DOMAIN_NAME]"
click at [545, 330] on button "Save" at bounding box center [546, 336] width 256 height 27
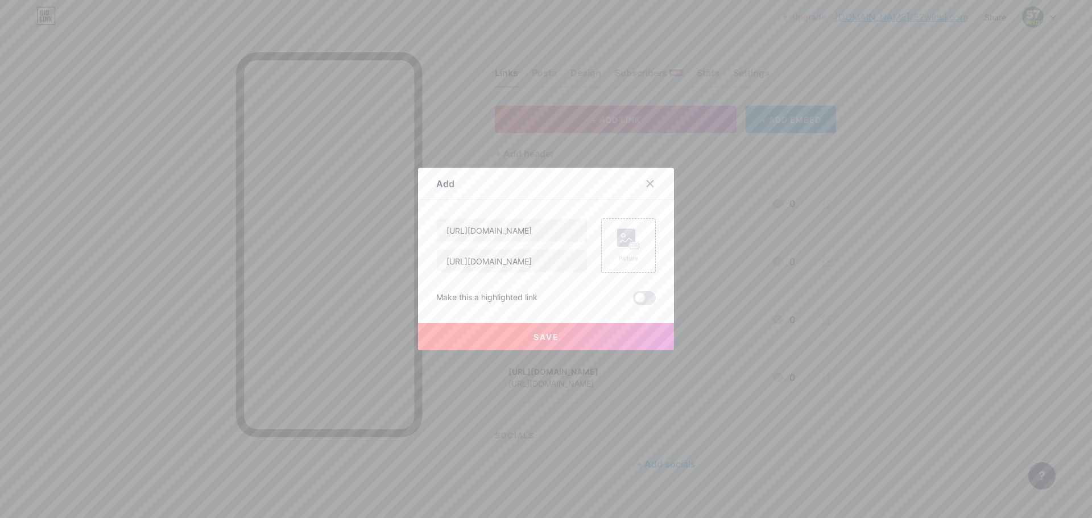
scroll to position [0, 0]
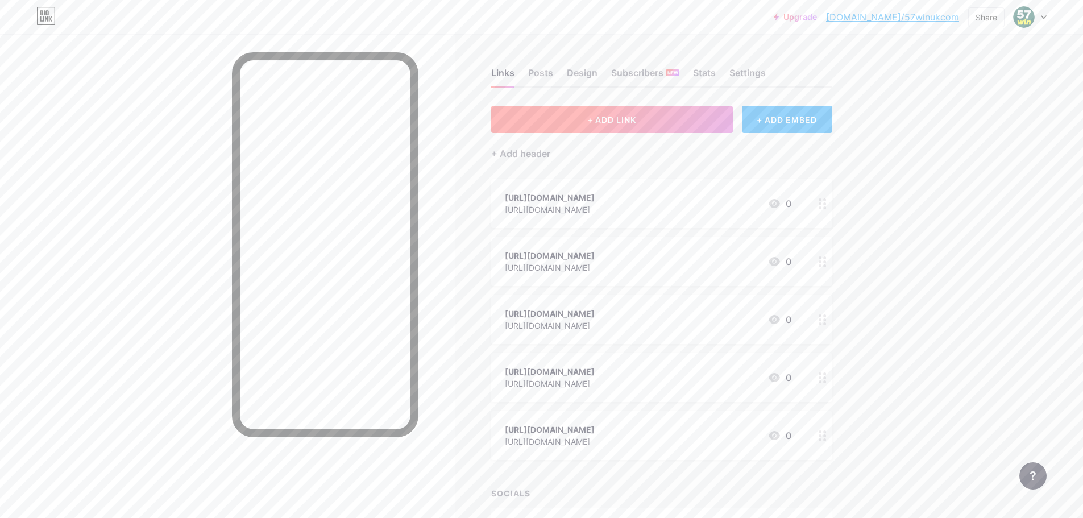
click at [638, 113] on button "+ ADD LINK" at bounding box center [612, 119] width 242 height 27
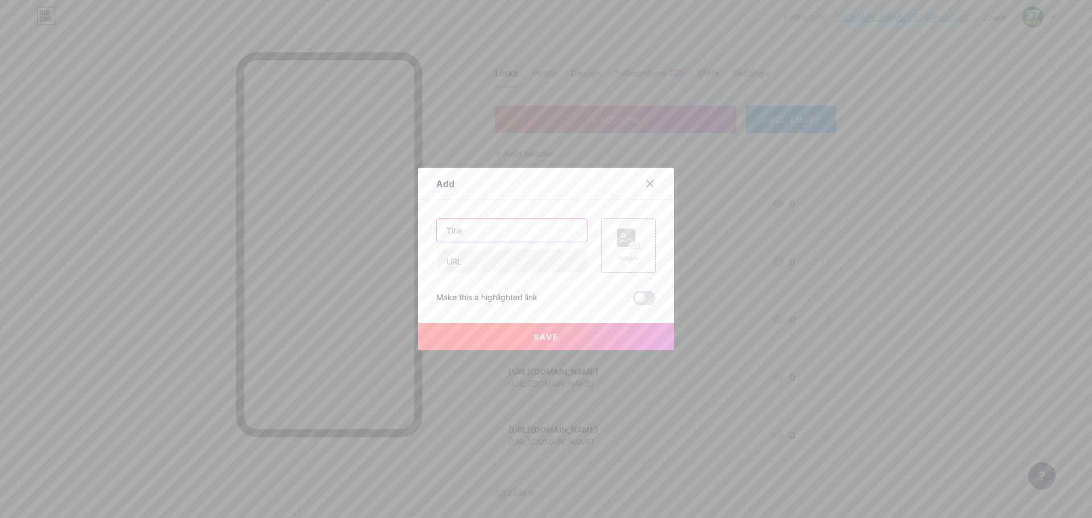
click at [459, 235] on input "text" at bounding box center [512, 230] width 150 height 23
paste input "[URL][DOMAIN_NAME]"
type input "[URL][DOMAIN_NAME]"
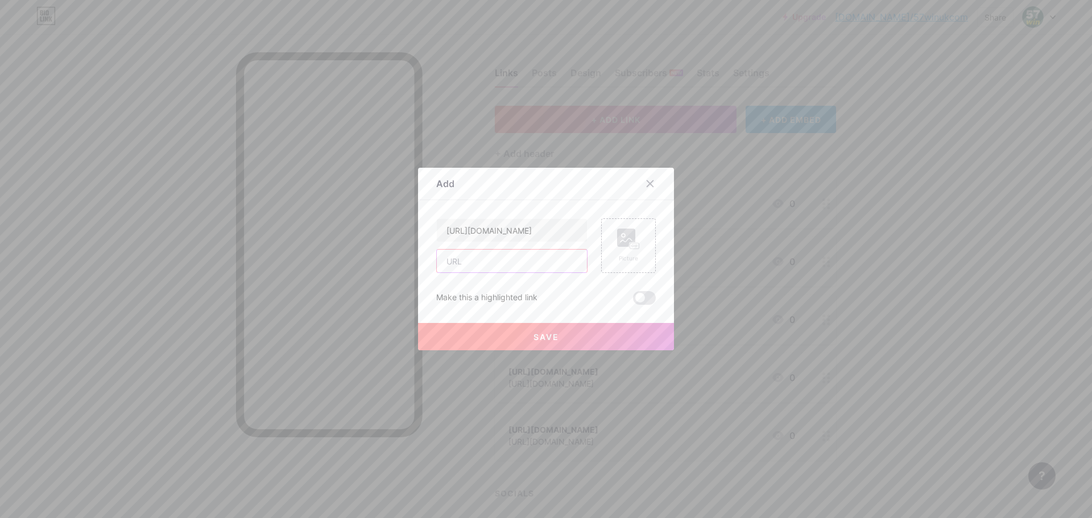
click at [466, 271] on input "text" at bounding box center [512, 261] width 150 height 23
paste input "[URL][DOMAIN_NAME]"
type input "[URL][DOMAIN_NAME]"
click at [505, 335] on button "Save" at bounding box center [546, 336] width 256 height 27
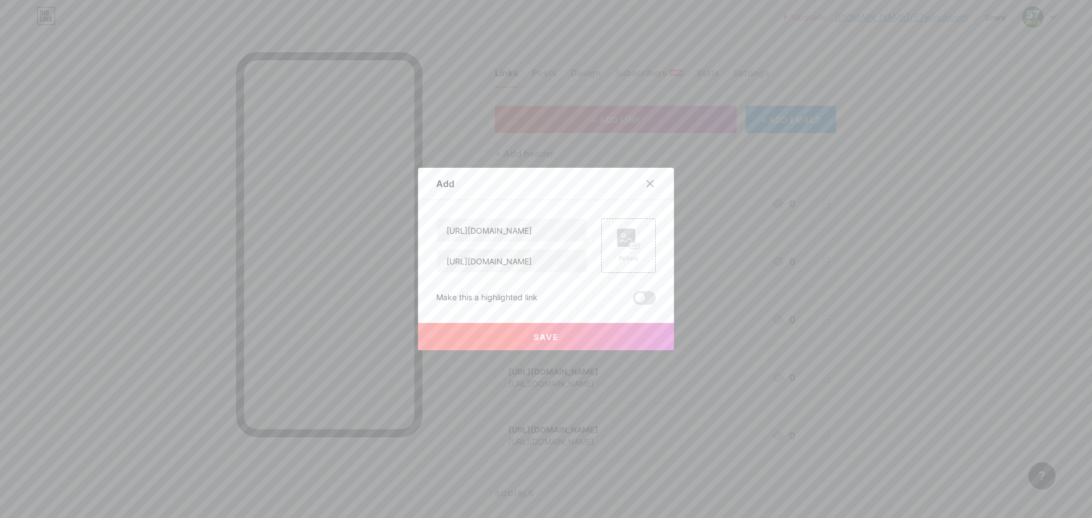
scroll to position [0, 0]
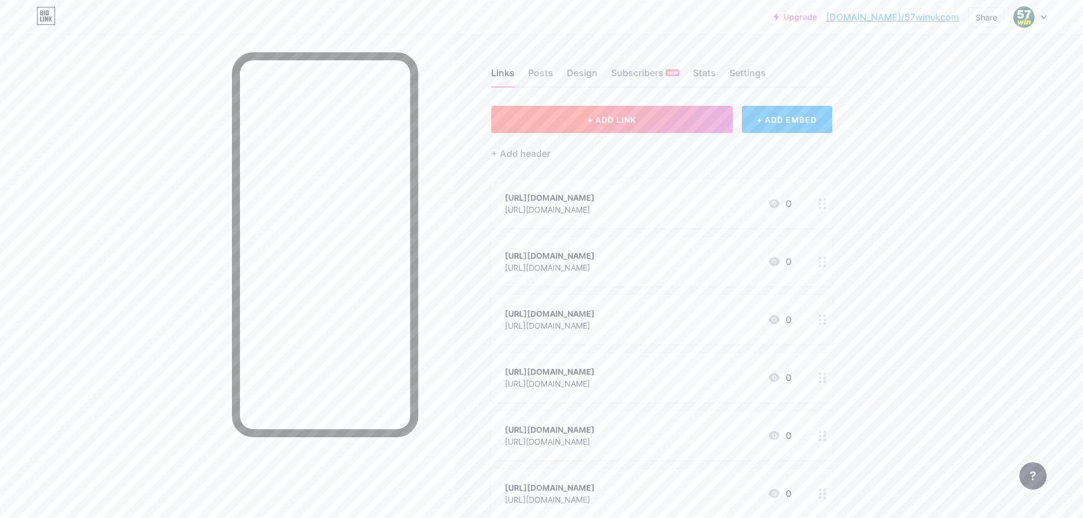
click at [573, 111] on button "+ ADD LINK" at bounding box center [612, 119] width 242 height 27
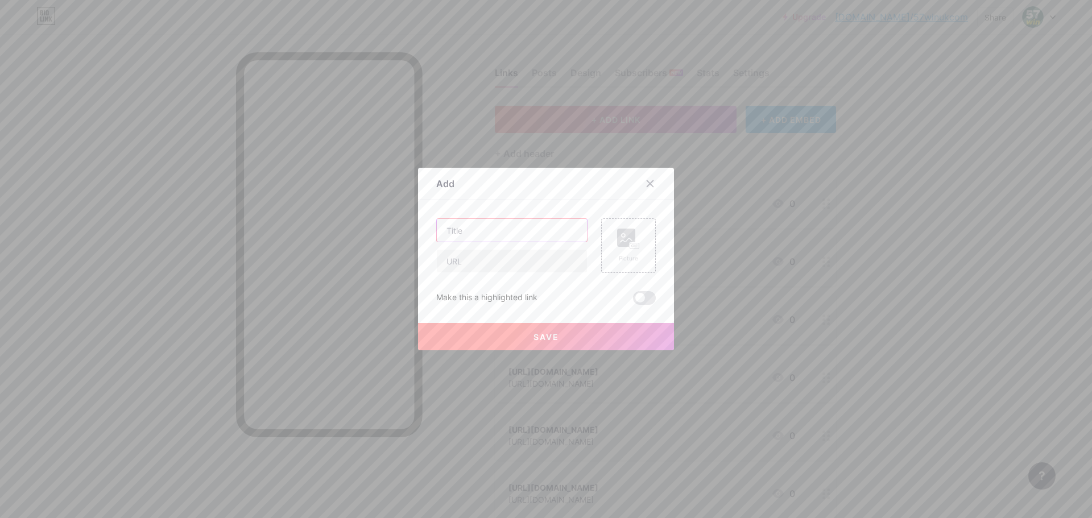
click at [479, 233] on input "text" at bounding box center [512, 230] width 150 height 23
paste input "[URL][DOMAIN_NAME]"
type input "[URL][DOMAIN_NAME]"
click at [464, 269] on input "text" at bounding box center [512, 261] width 150 height 23
paste input "[URL][DOMAIN_NAME]"
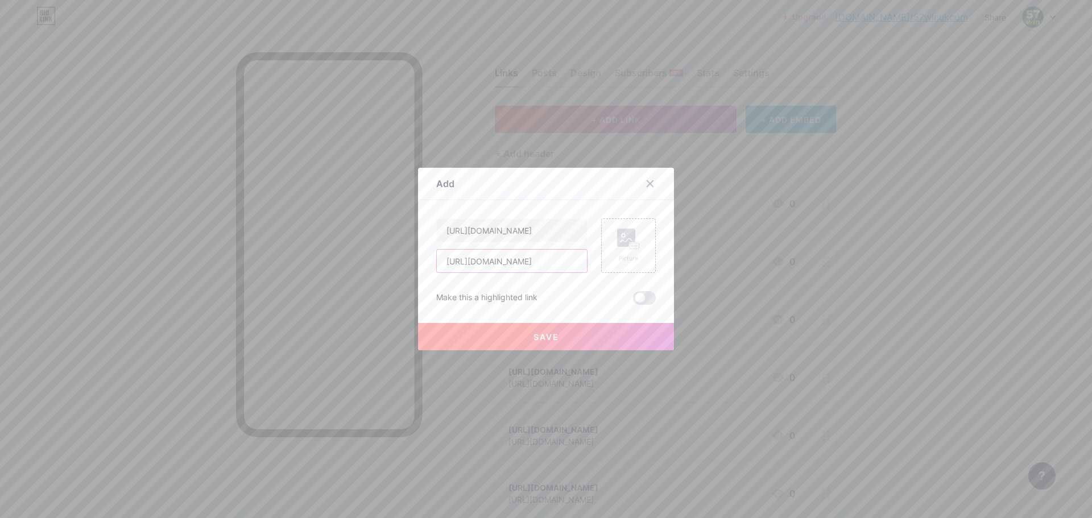
scroll to position [0, 12]
type input "[URL][DOMAIN_NAME]"
click at [506, 327] on button "Save" at bounding box center [546, 336] width 256 height 27
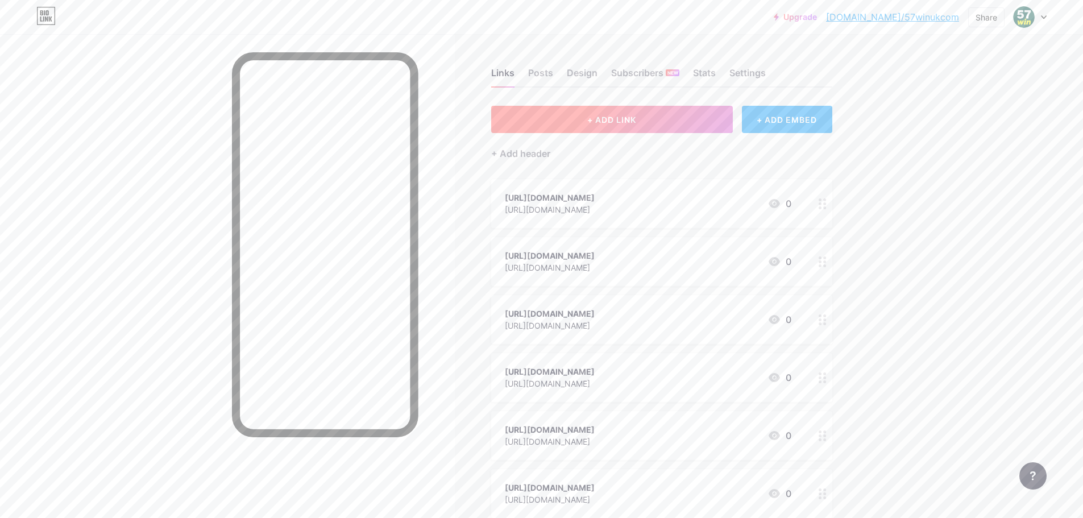
click at [588, 128] on button "+ ADD LINK" at bounding box center [612, 119] width 242 height 27
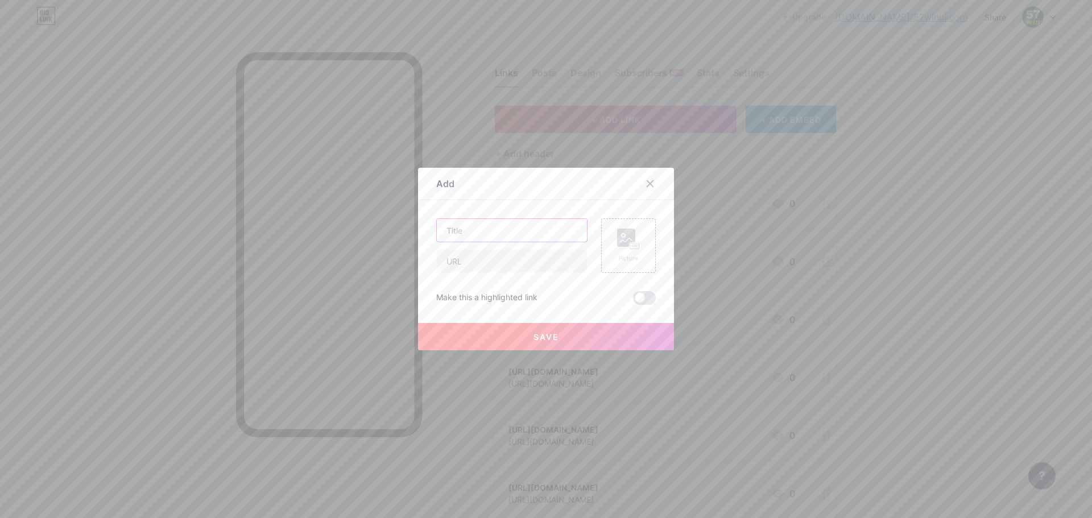
click at [513, 233] on input "text" at bounding box center [512, 230] width 150 height 23
paste input "[URL][DOMAIN_NAME]"
type input "[URL][DOMAIN_NAME]"
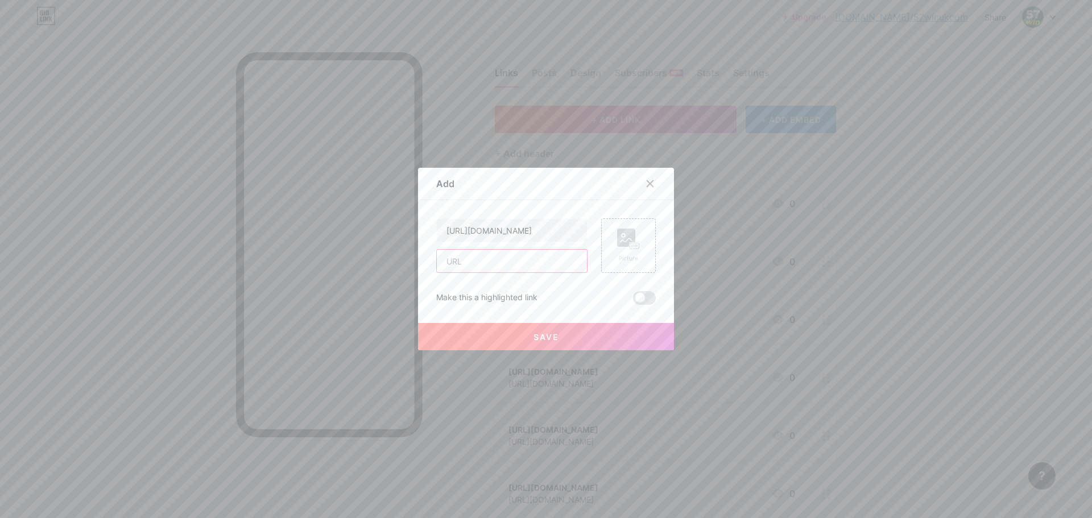
click at [494, 259] on input "text" at bounding box center [512, 261] width 150 height 23
paste input "[URL][DOMAIN_NAME]"
type input "[URL][DOMAIN_NAME]"
click at [510, 335] on button "Save" at bounding box center [546, 336] width 256 height 27
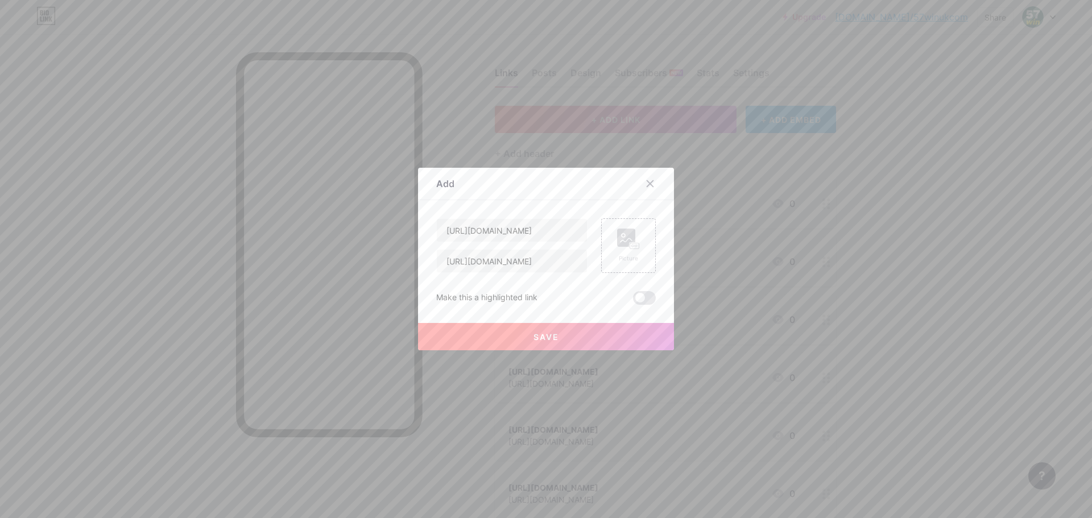
scroll to position [0, 0]
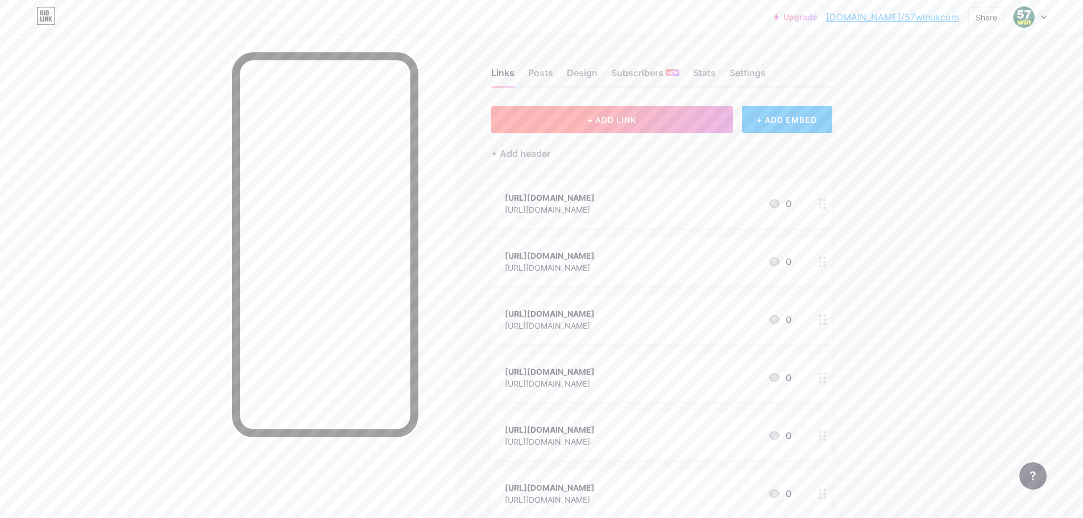
click at [583, 117] on button "+ ADD LINK" at bounding box center [612, 119] width 242 height 27
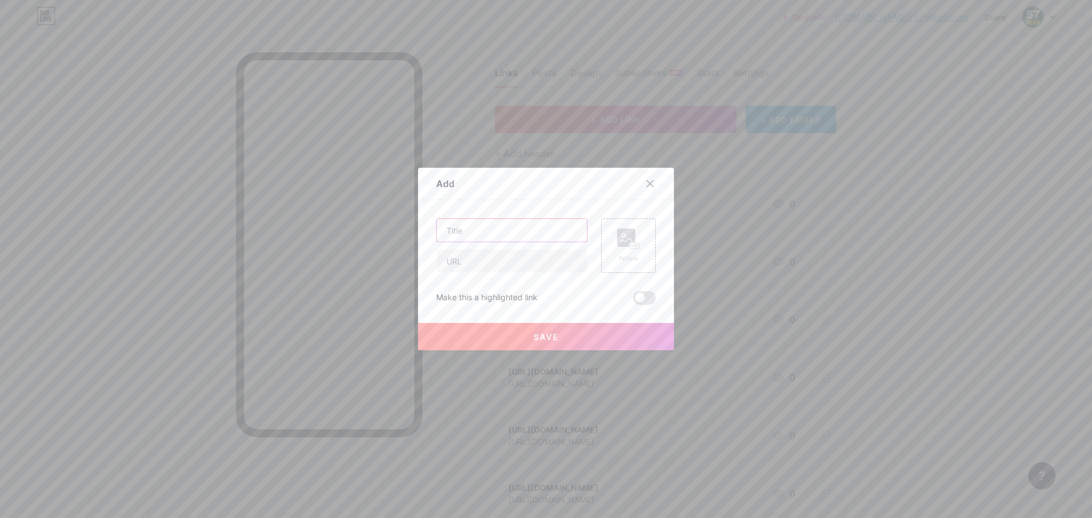
click at [487, 225] on input "text" at bounding box center [512, 230] width 150 height 23
paste input "[URL][DOMAIN_NAME]"
type input "[URL][DOMAIN_NAME]"
click at [475, 266] on input "text" at bounding box center [512, 261] width 150 height 23
paste input "[URL][DOMAIN_NAME]"
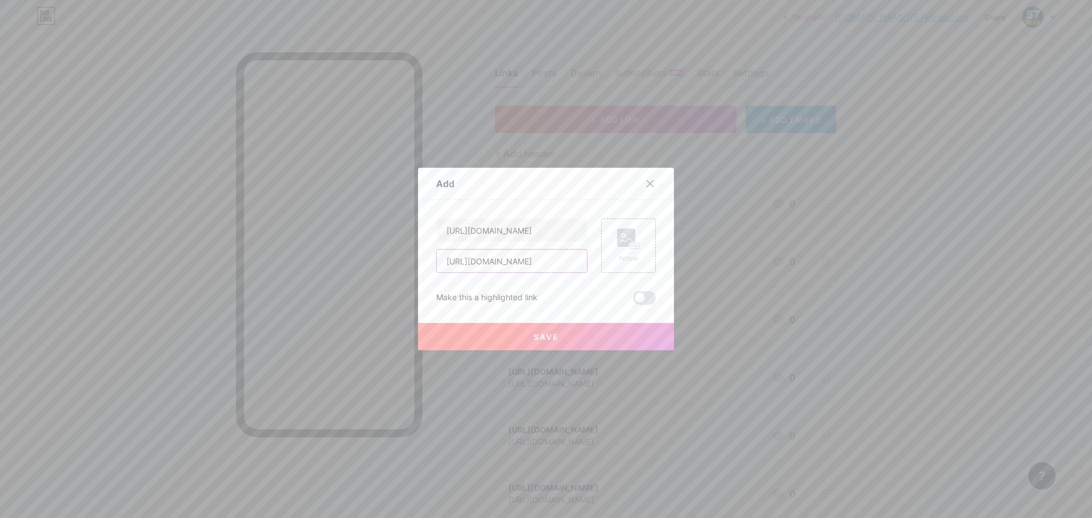
type input "[URL][DOMAIN_NAME]"
click at [484, 329] on button "Save" at bounding box center [546, 336] width 256 height 27
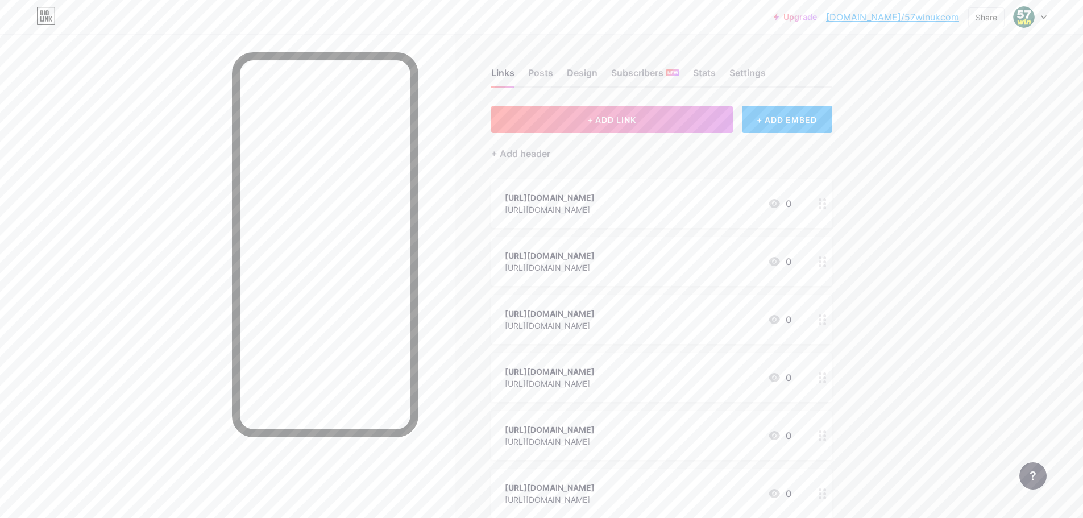
click at [897, 14] on link "[DOMAIN_NAME]/57winukcom" at bounding box center [892, 17] width 133 height 14
